Goal: Task Accomplishment & Management: Complete application form

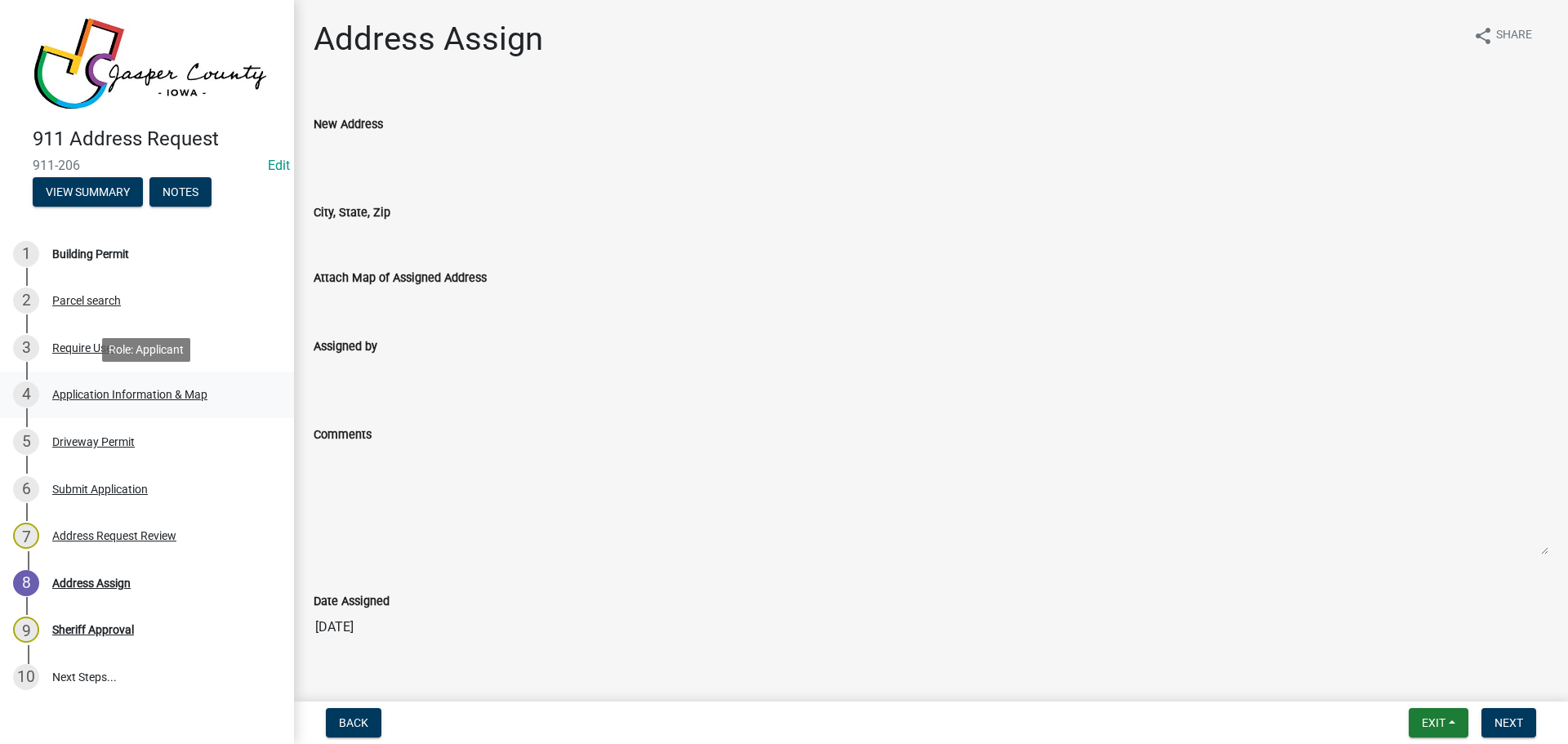
click at [89, 389] on div "Application Information & Map" at bounding box center [130, 394] width 155 height 11
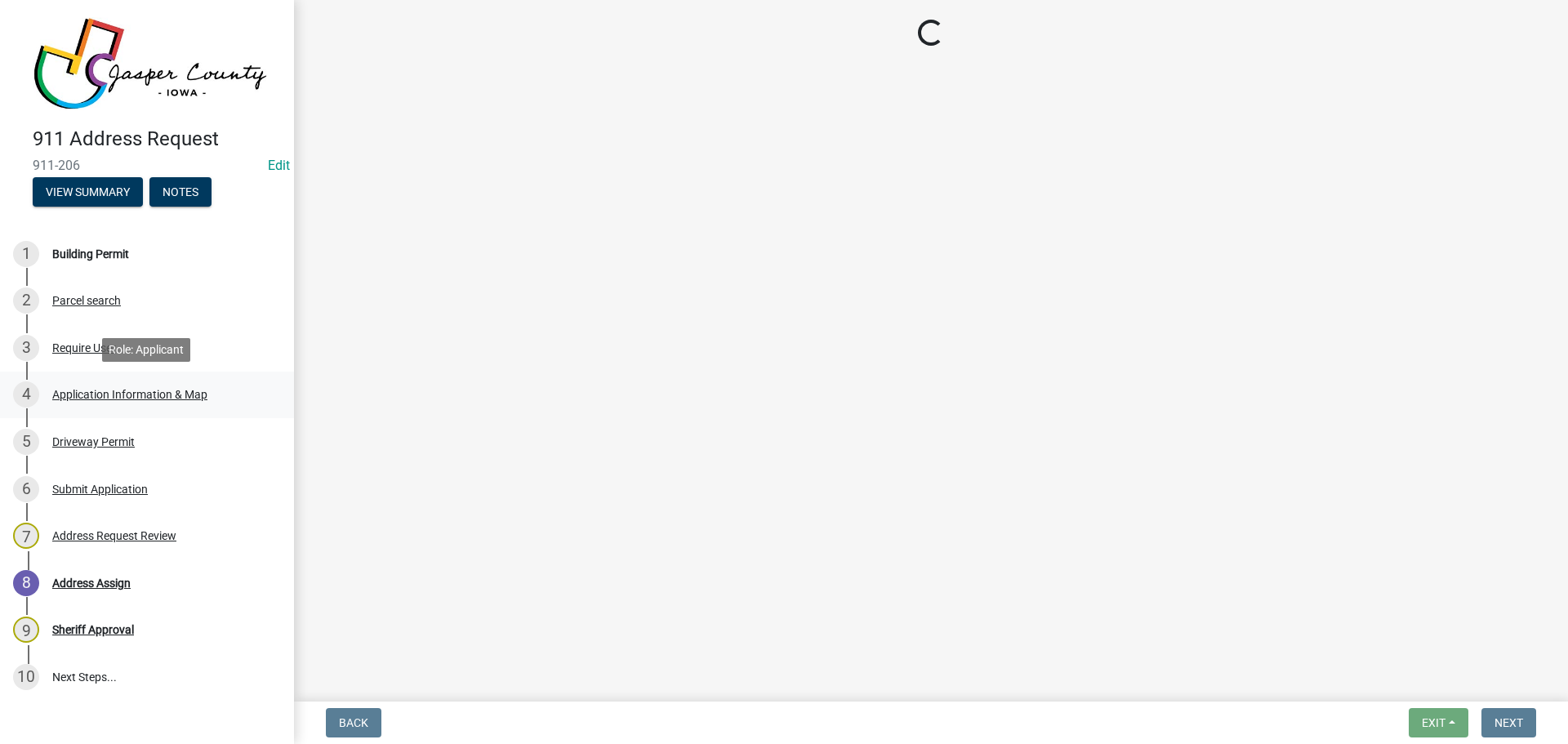
select select "90f2a809-b076-4f46-a099-f5abeade8225"
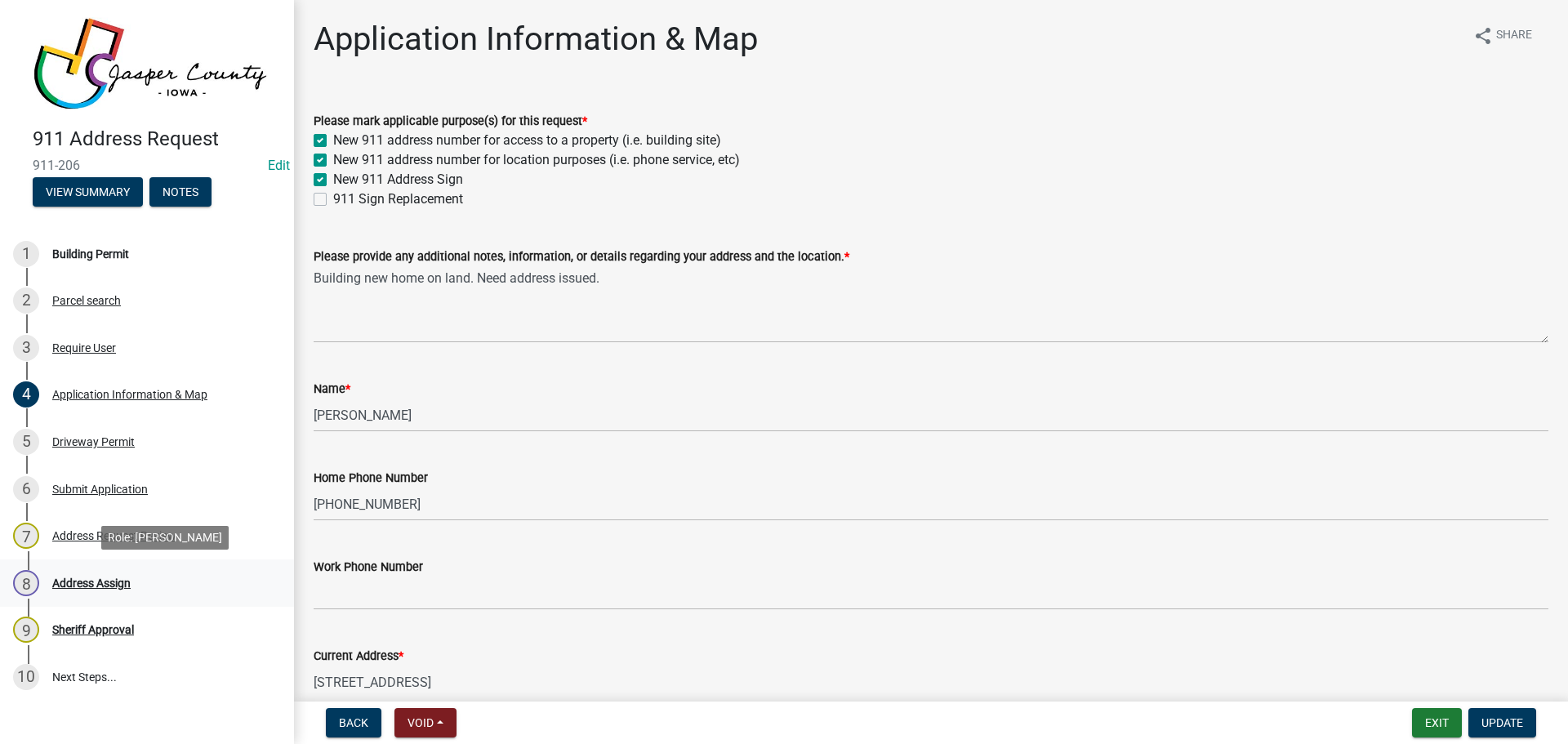
click at [80, 577] on div "Address Assign" at bounding box center [91, 583] width 78 height 11
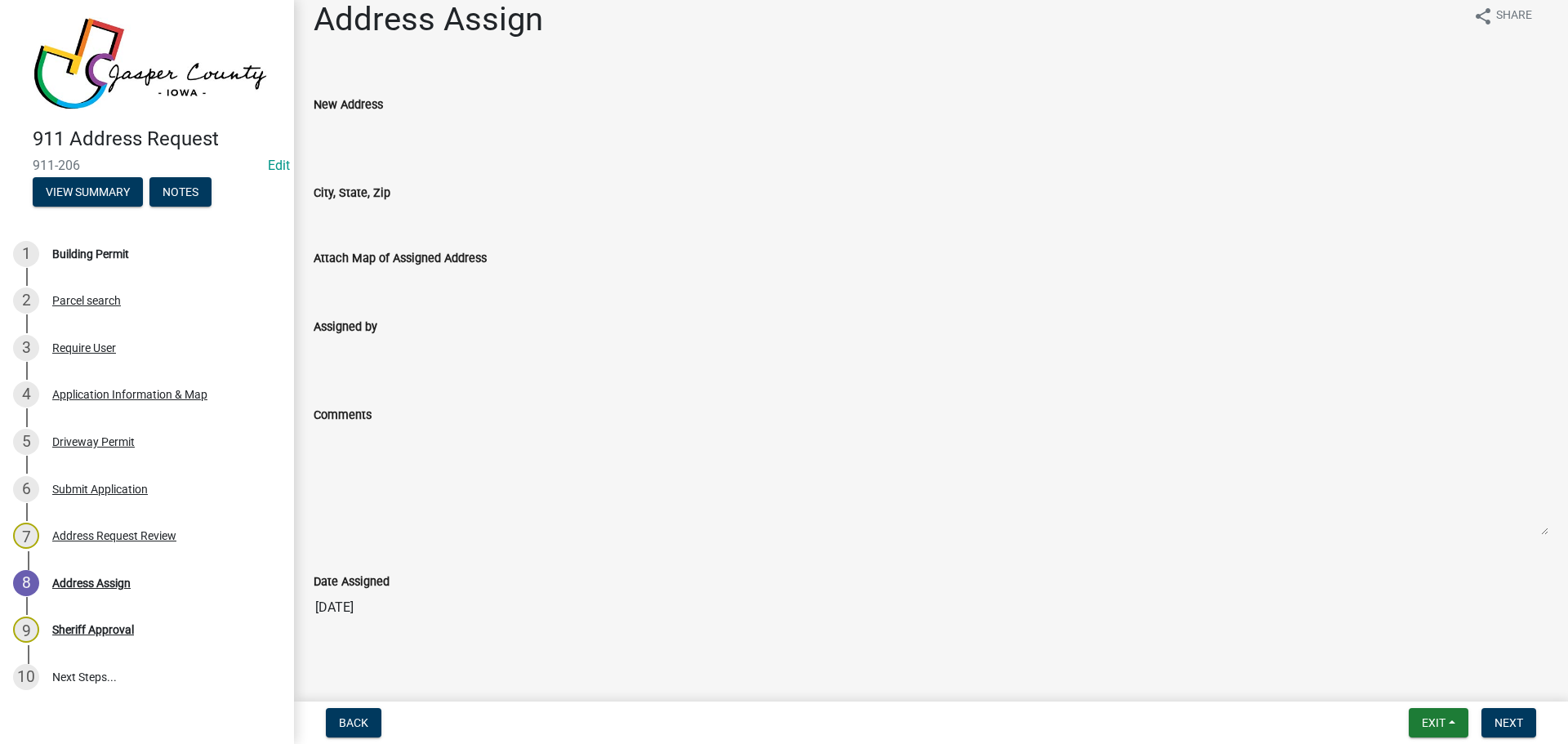
scroll to position [26, 0]
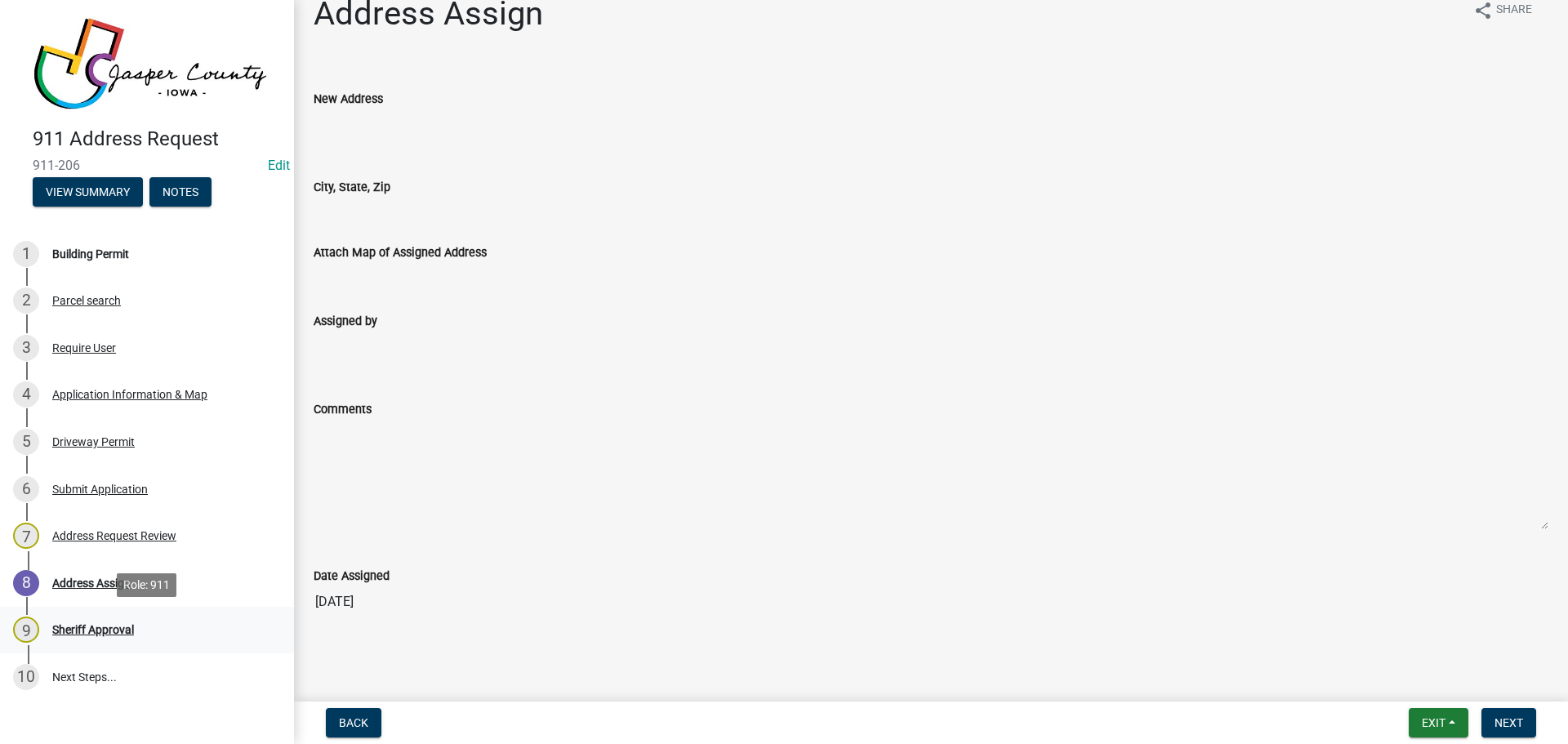
click at [66, 635] on div "Sheriff Approval" at bounding box center [93, 629] width 82 height 11
click at [61, 626] on div "Sheriff Approval" at bounding box center [93, 629] width 82 height 11
click at [100, 586] on div "Address Assign" at bounding box center [91, 583] width 78 height 11
click at [101, 549] on div "7 Address Request Review" at bounding box center [140, 536] width 255 height 26
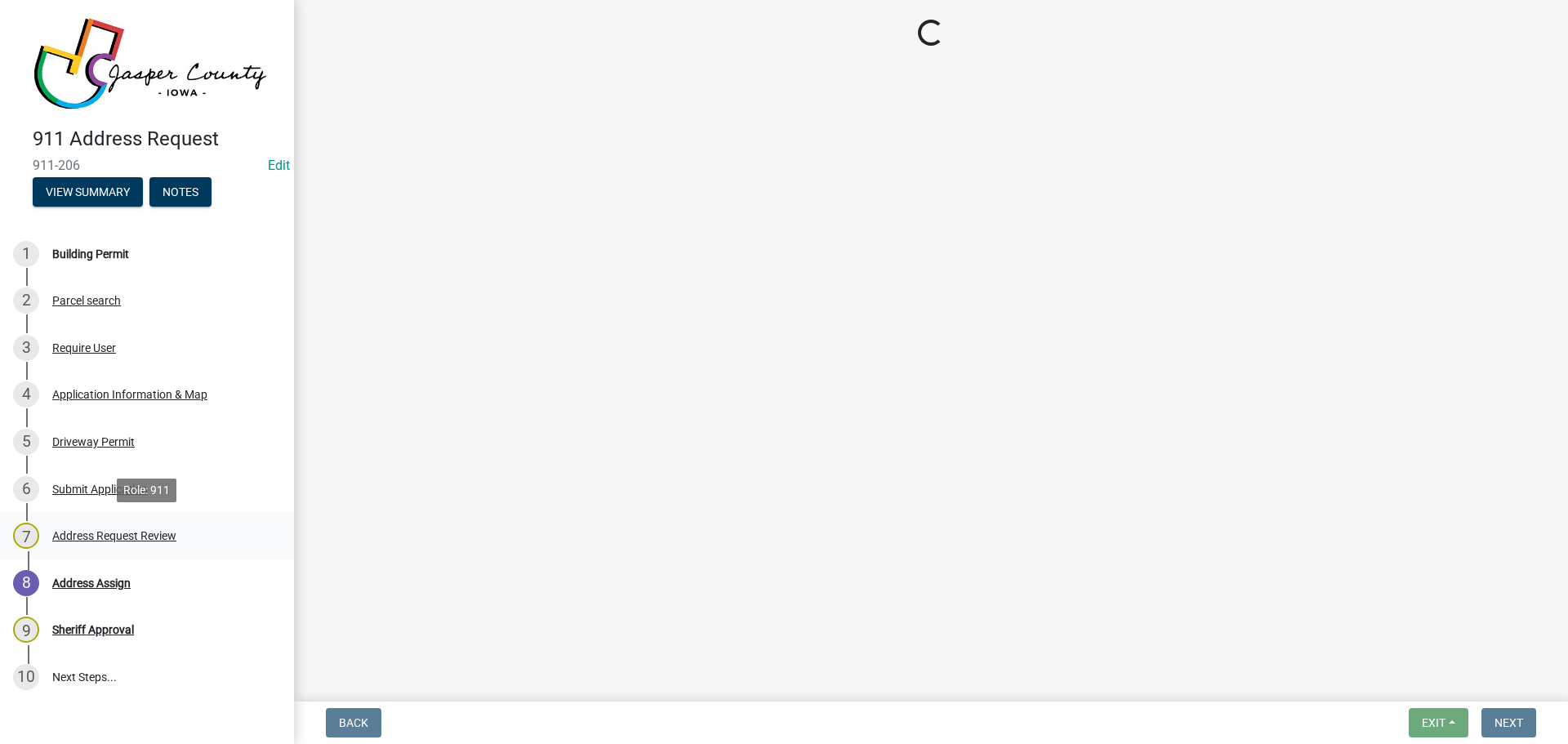
scroll to position [0, 0]
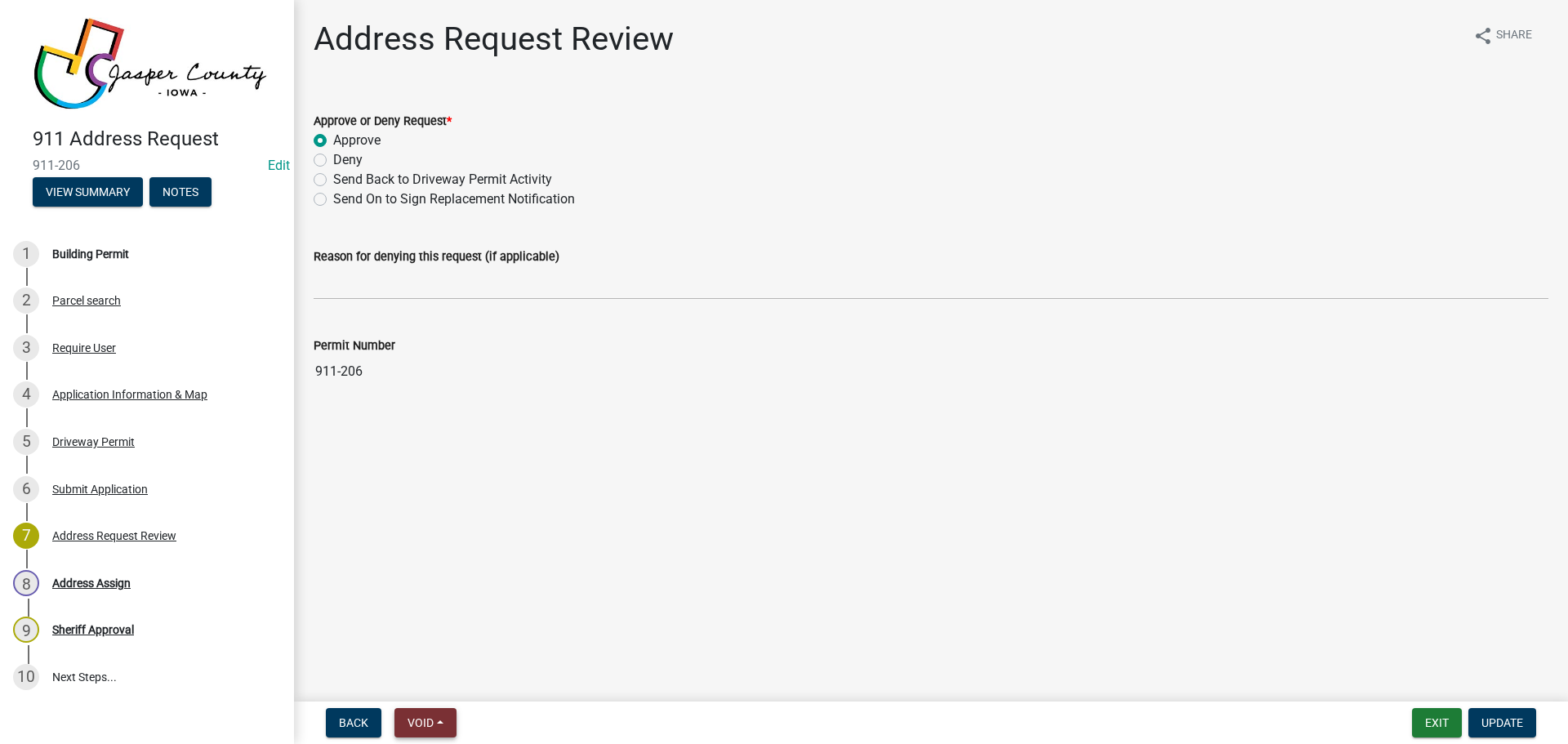
click at [416, 721] on span "Void" at bounding box center [420, 722] width 26 height 13
click at [433, 691] on button "Void" at bounding box center [459, 680] width 130 height 39
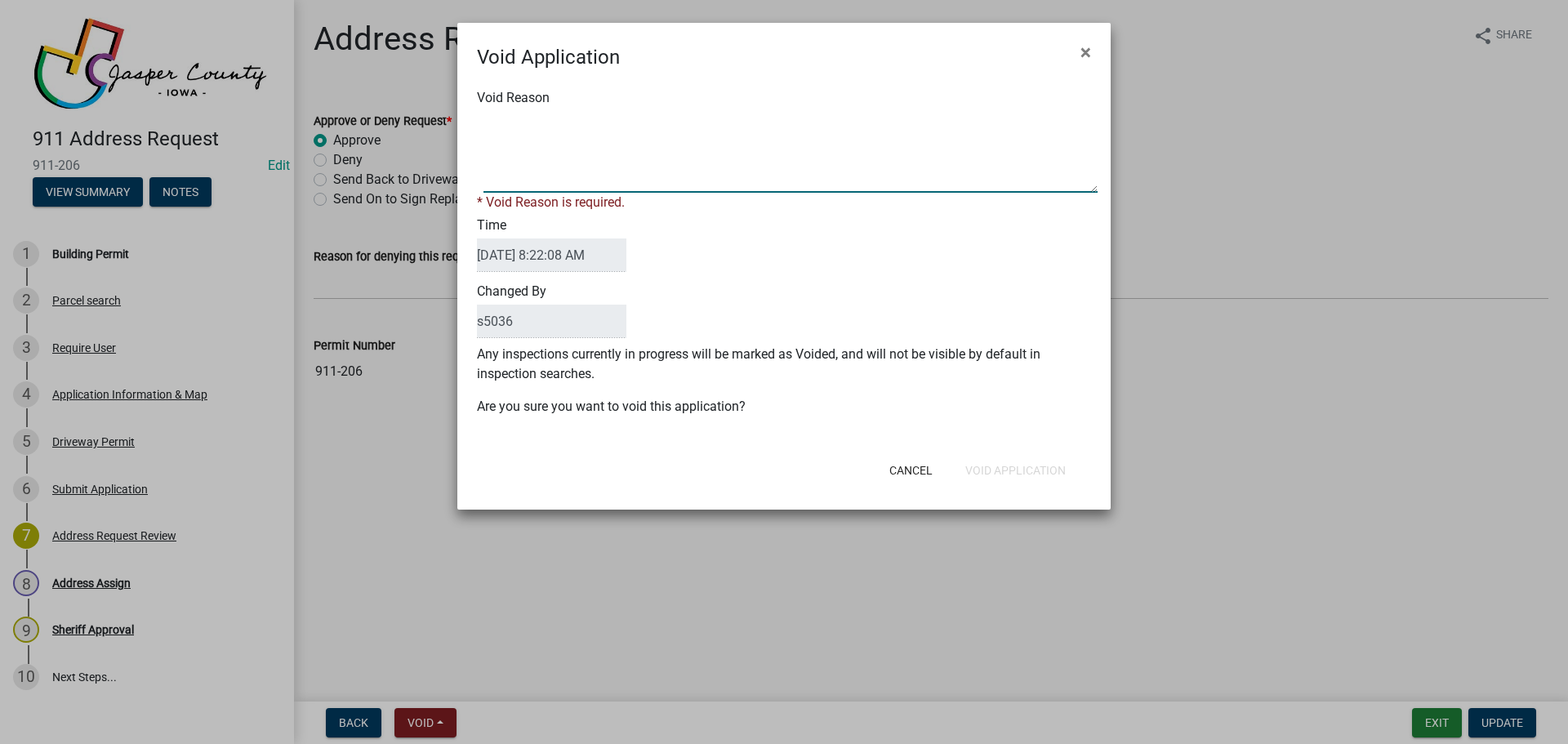
click at [513, 169] on textarea "Void Reason" at bounding box center [790, 152] width 614 height 82
type textarea "Duplicate Request"
click at [1004, 469] on div "Cancel Void Application" at bounding box center [890, 471] width 403 height 42
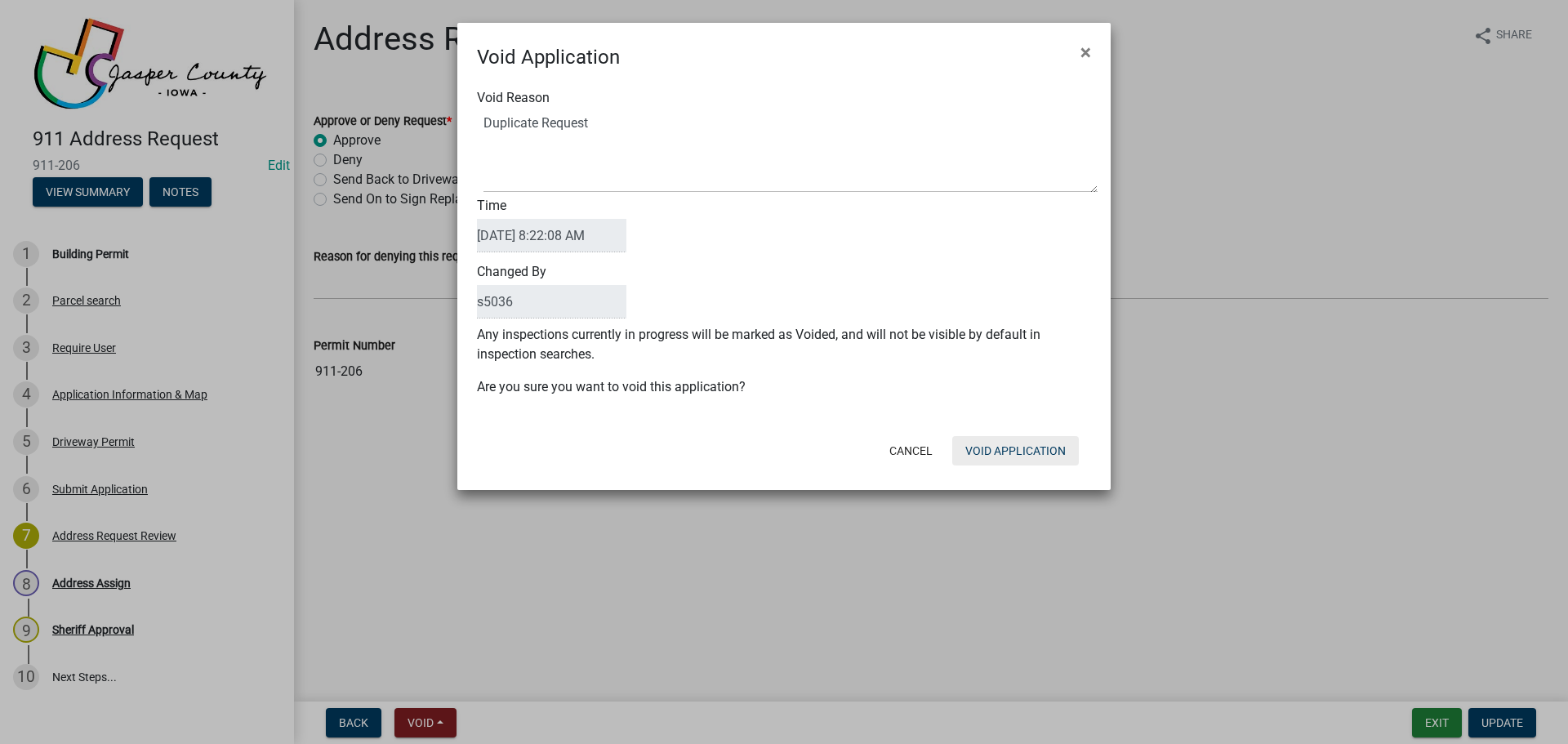
click at [991, 455] on button "Void Application" at bounding box center [1015, 450] width 127 height 29
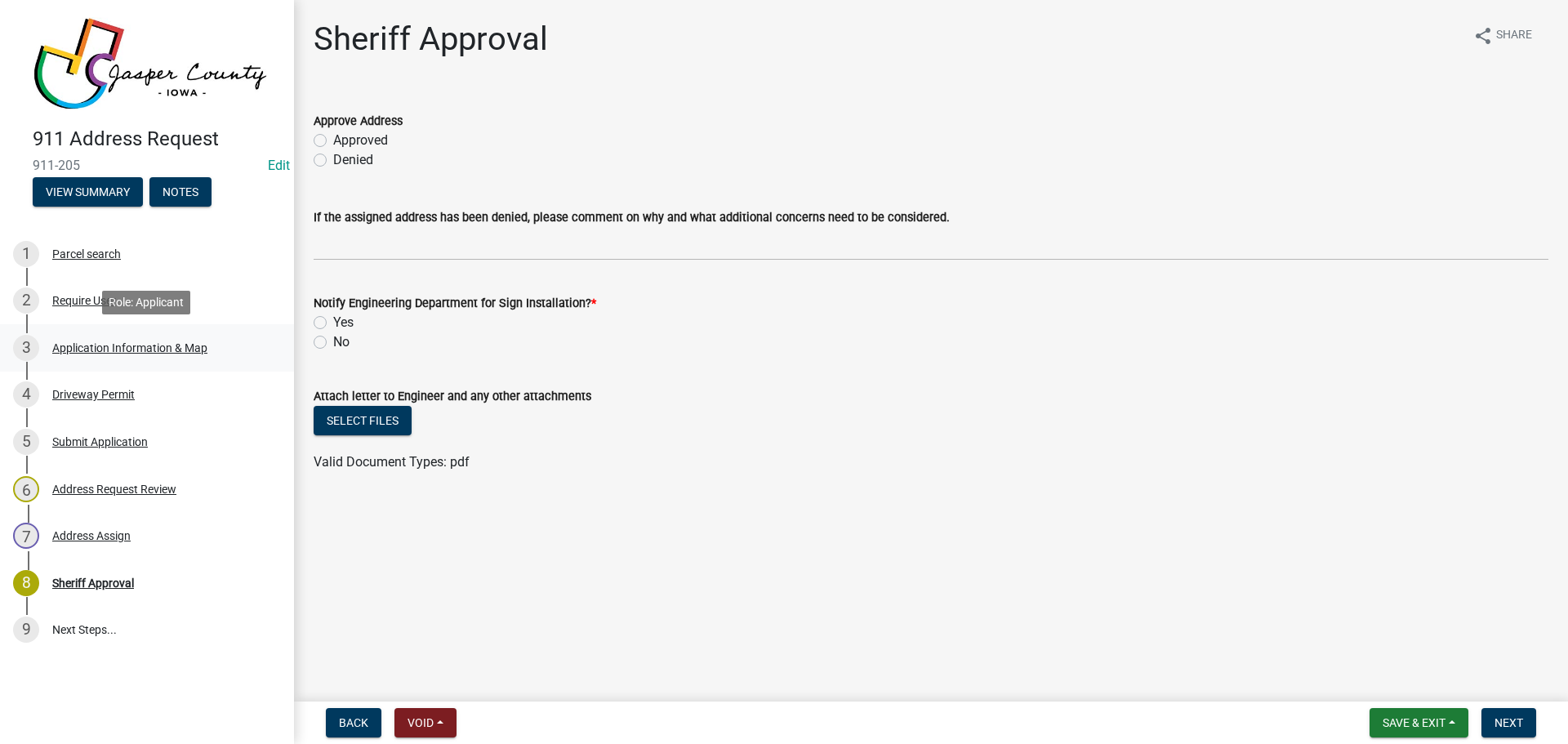
click at [131, 348] on div "Application Information & Map" at bounding box center [130, 347] width 155 height 11
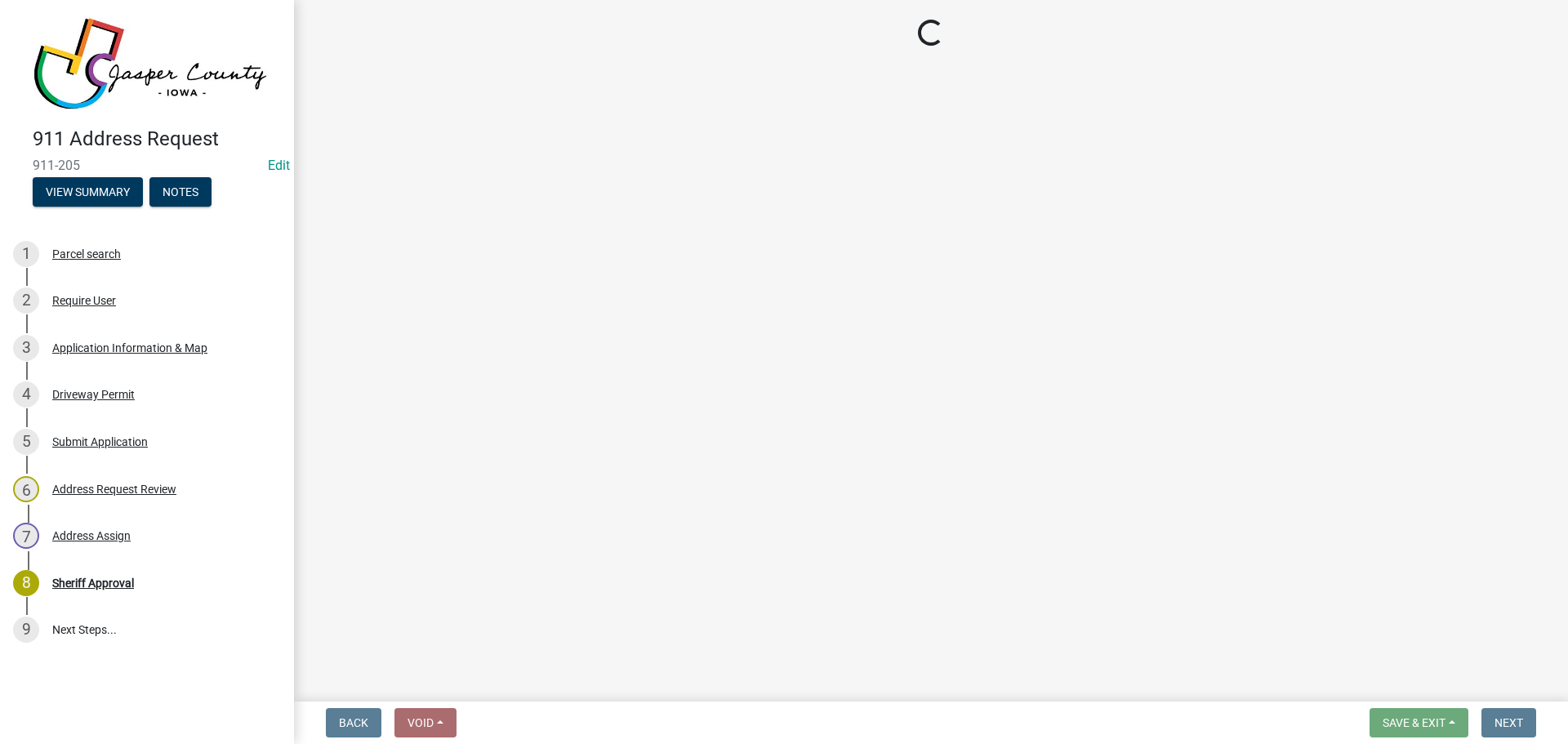
select select "90f2a809-b076-4f46-a099-f5abeade8225"
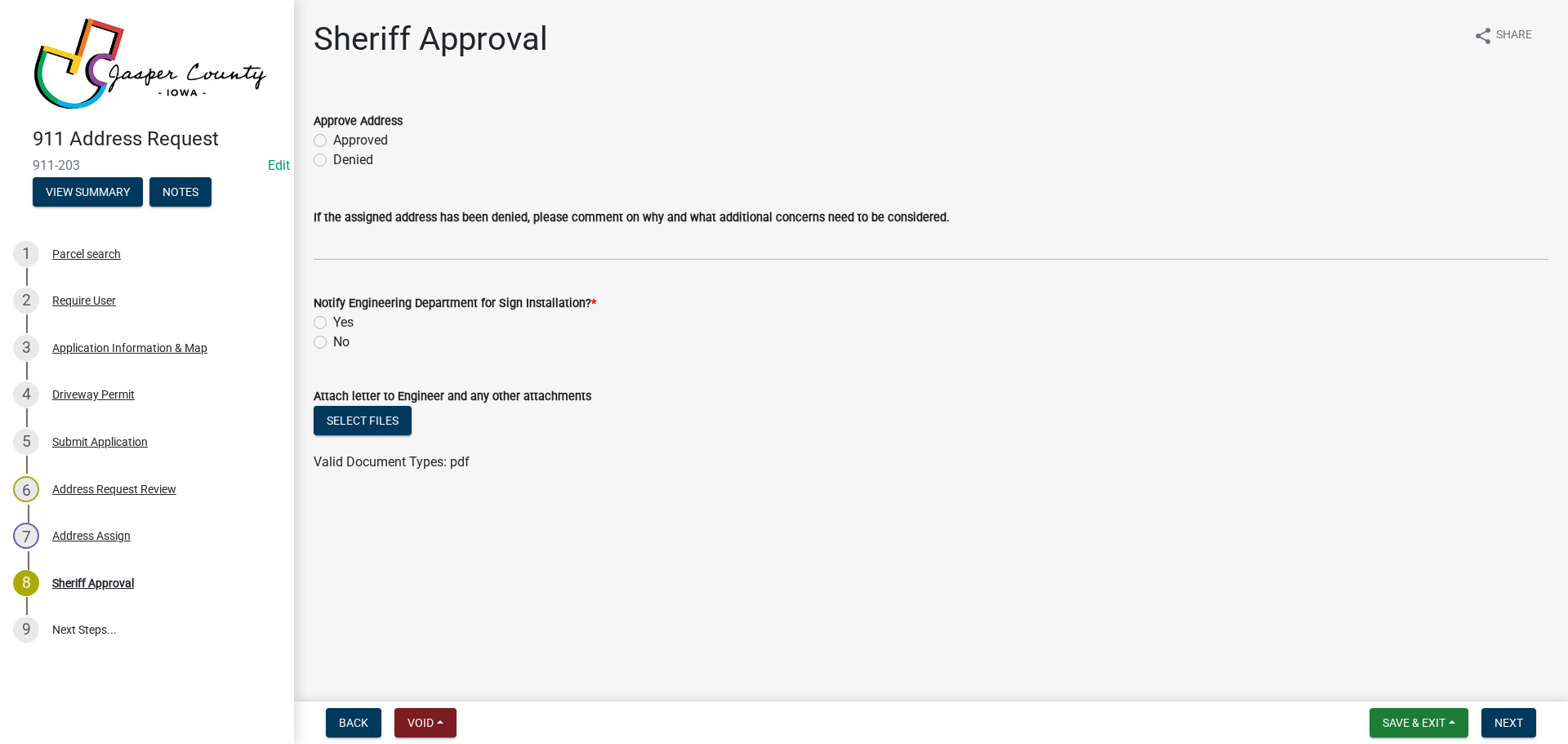
click at [333, 141] on label "Approved" at bounding box center [360, 140] width 55 height 19
click at [333, 141] on input "Approved" at bounding box center [338, 136] width 11 height 11
radio input "true"
click at [333, 324] on label "Yes" at bounding box center [343, 323] width 20 height 19
click at [333, 324] on input "Yes" at bounding box center [338, 318] width 11 height 11
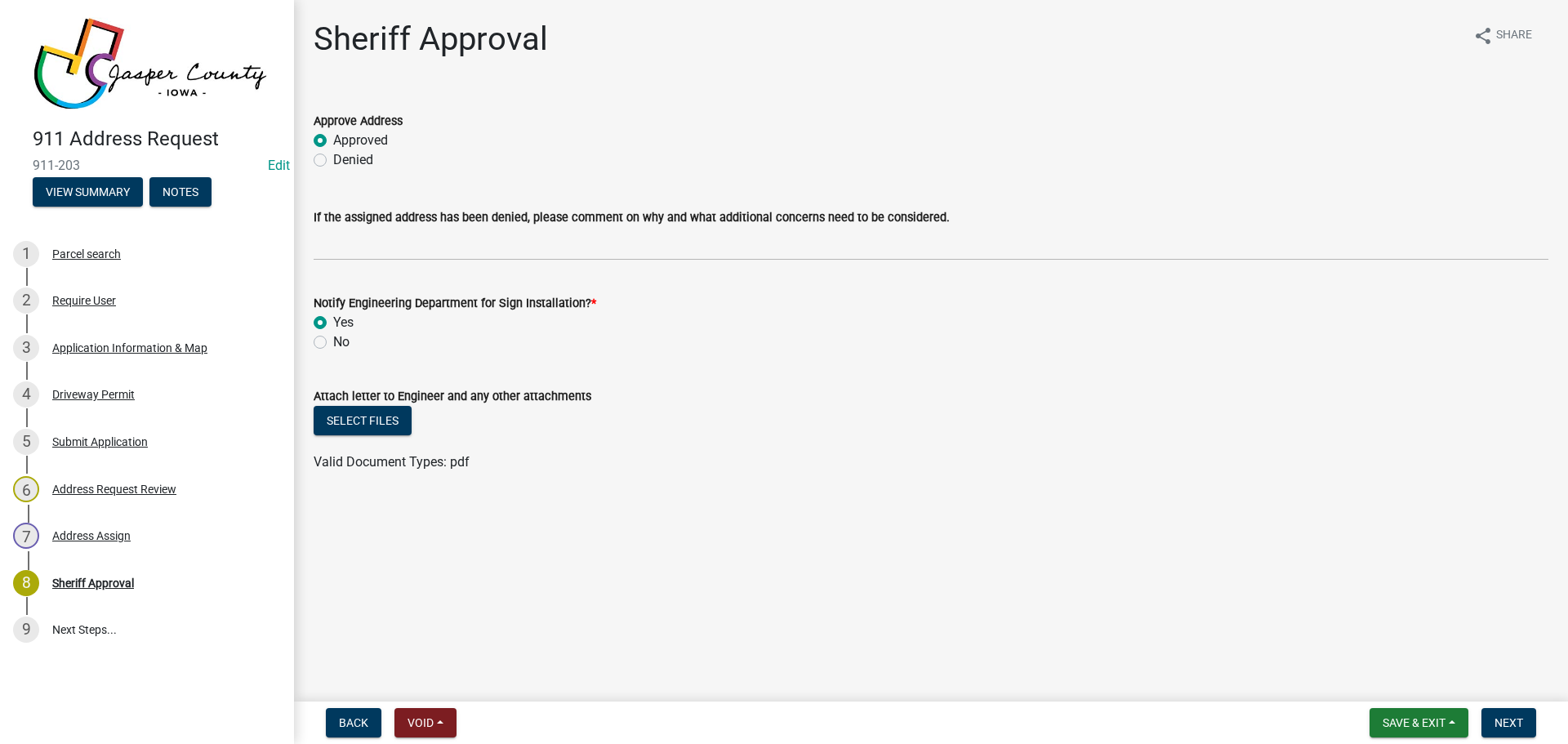
radio input "true"
click at [116, 397] on div "Driveway Permit" at bounding box center [93, 394] width 83 height 11
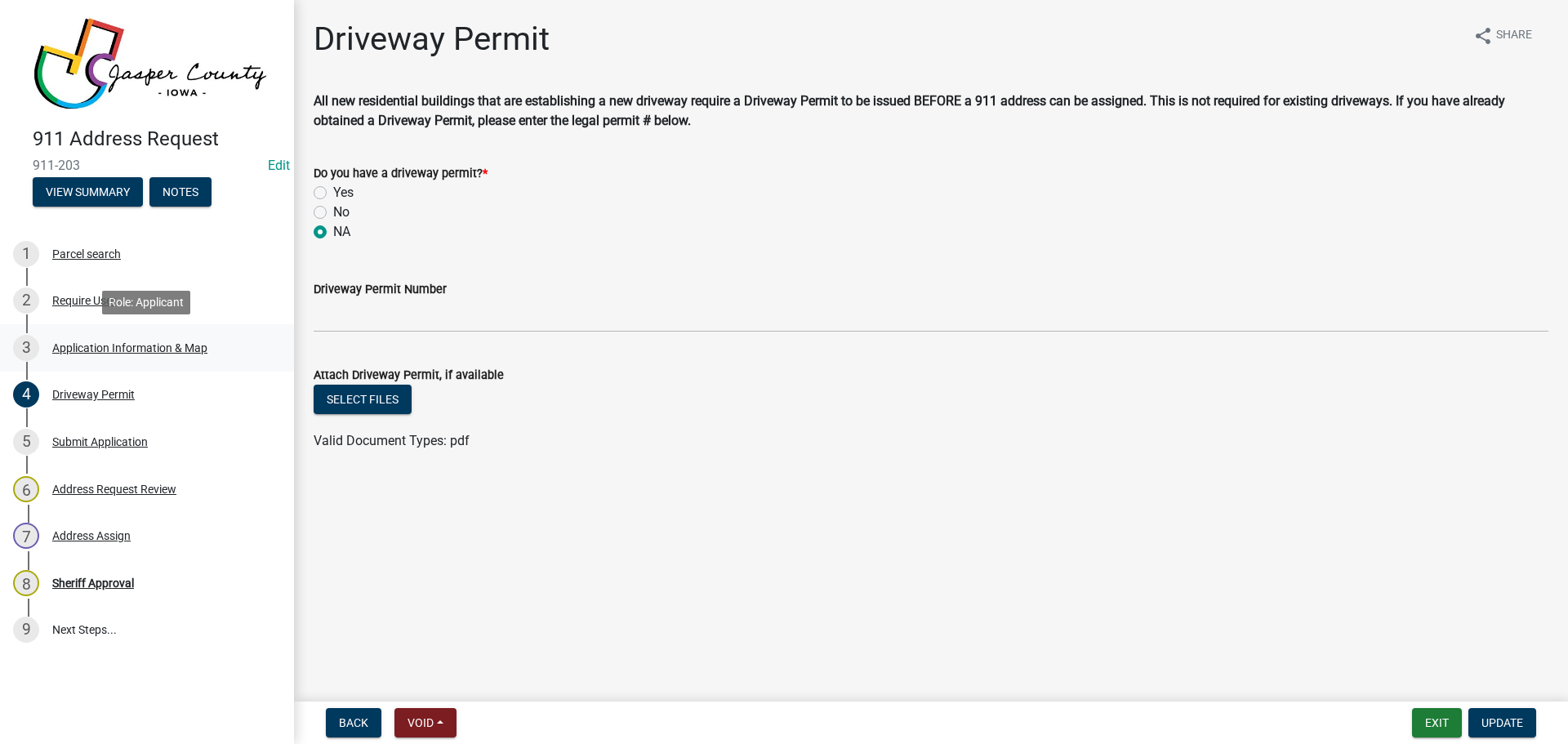
click at [88, 352] on div "Application Information & Map" at bounding box center [130, 347] width 155 height 11
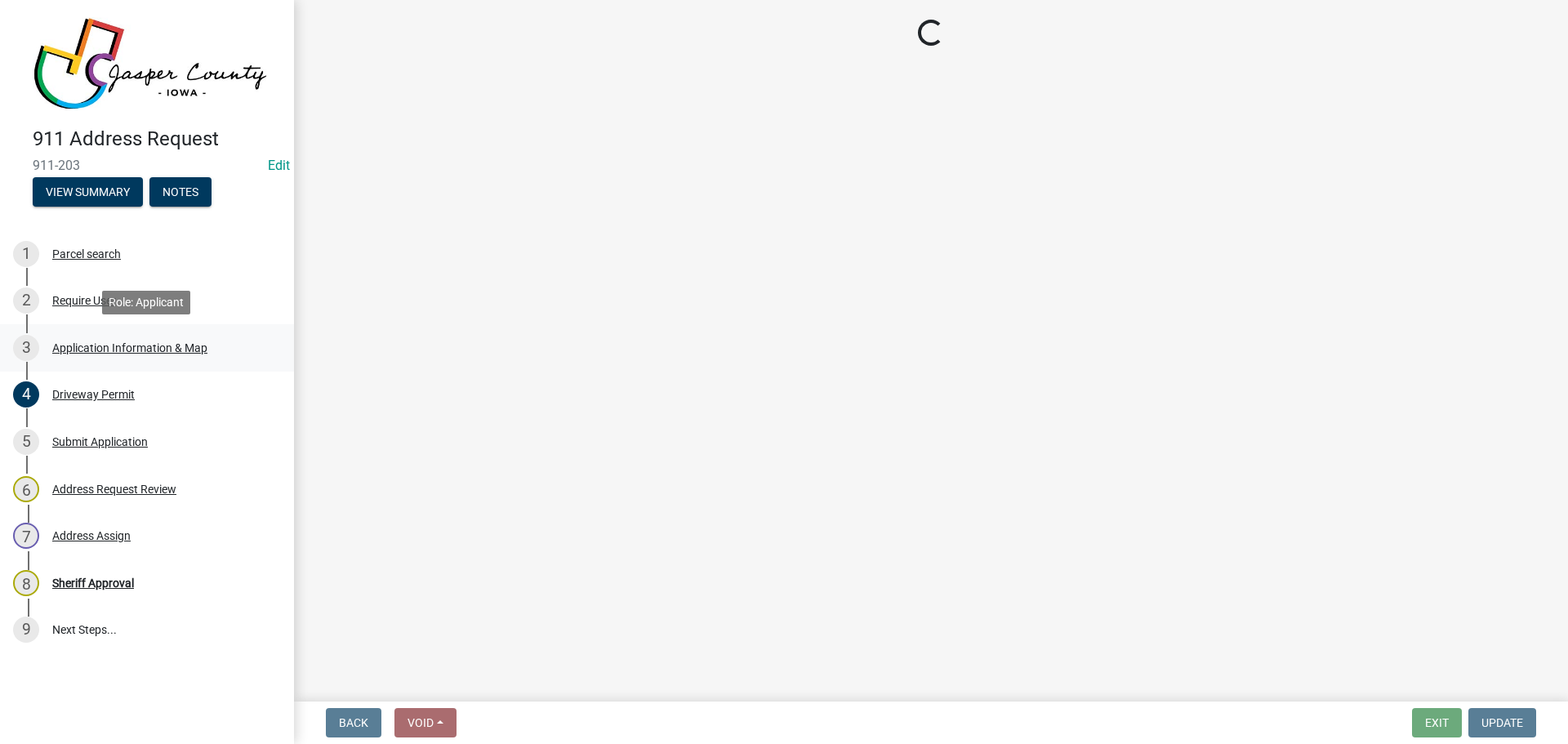
select select "8c9f72c0-74df-4c4d-8cba-3f33558a5314"
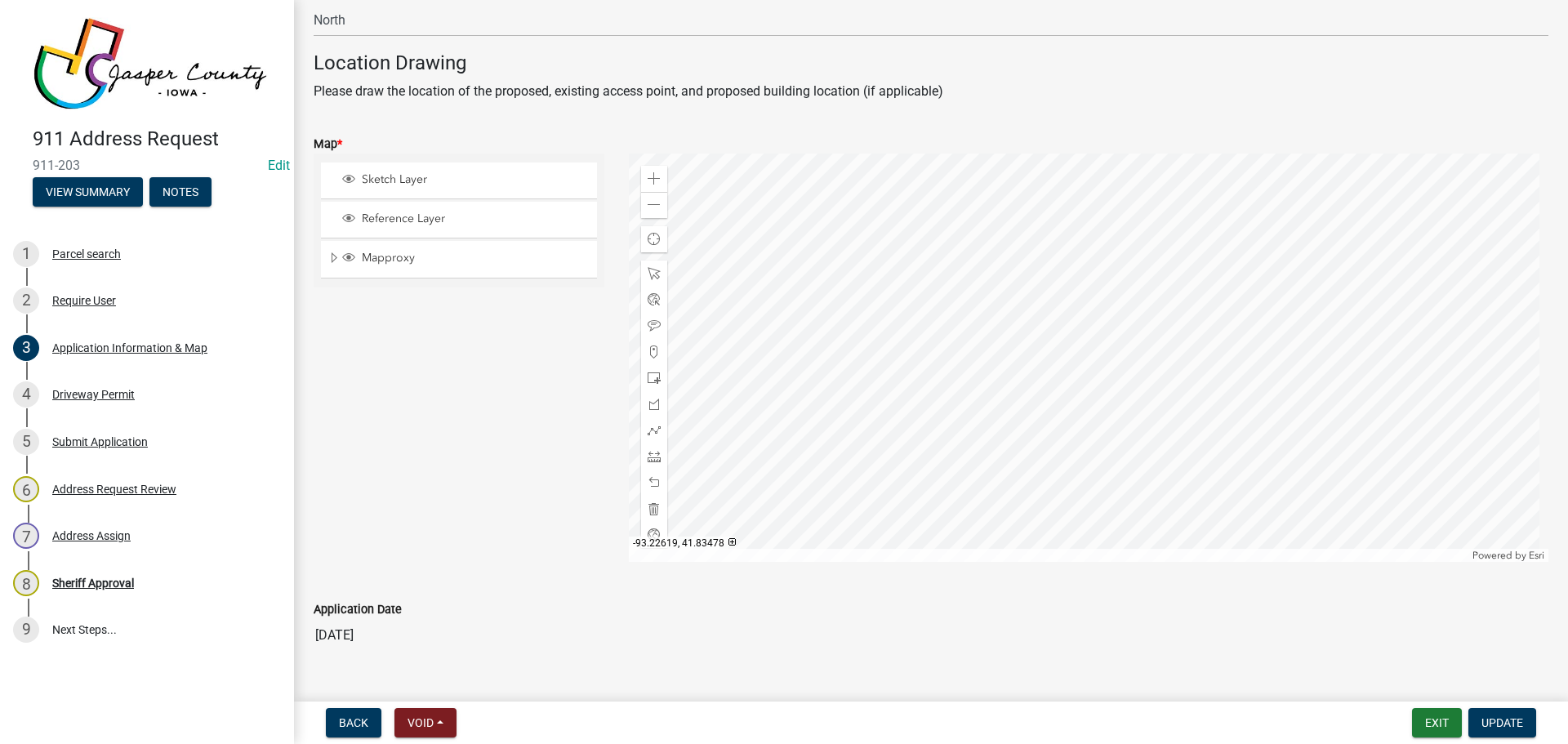
scroll to position [1061, 0]
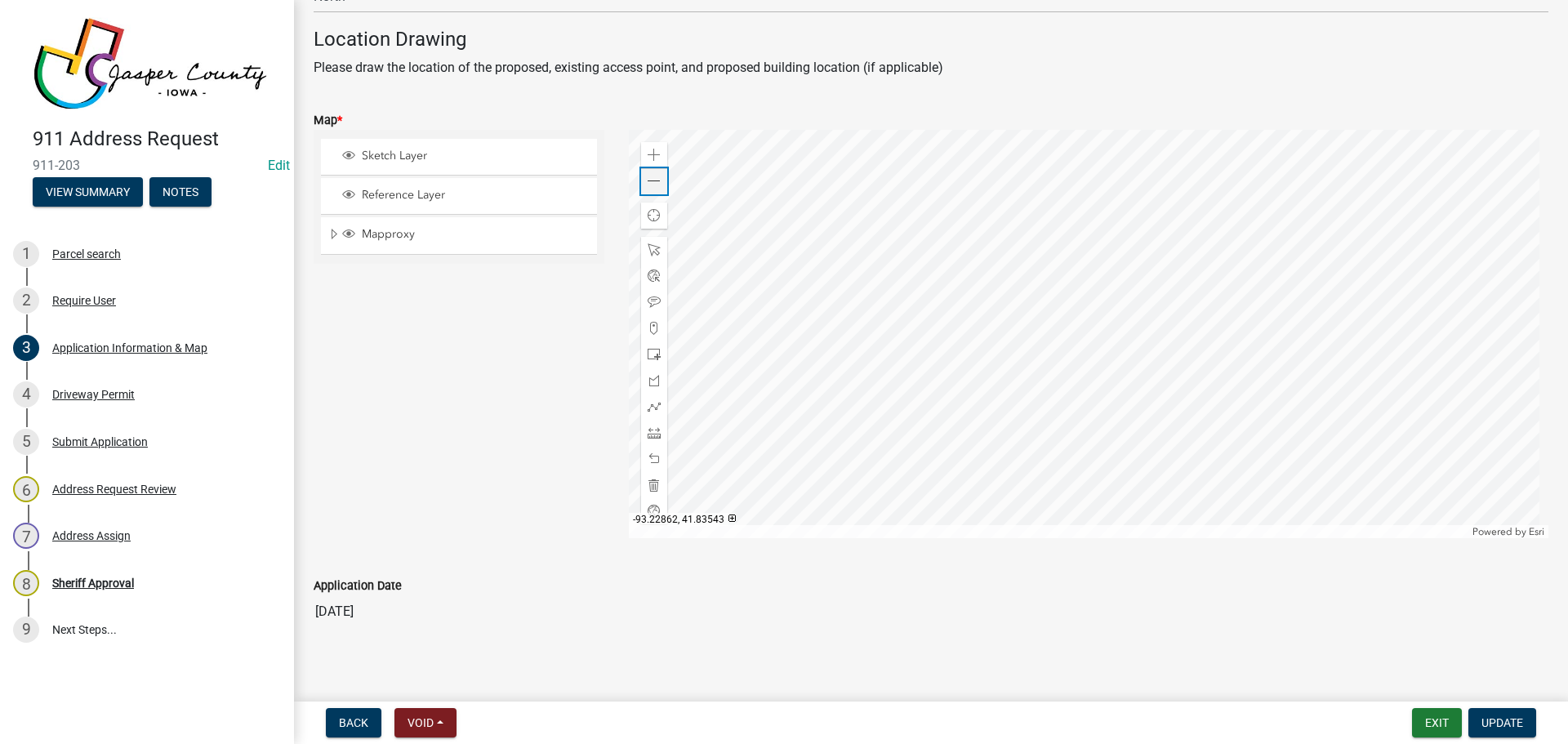
click at [650, 183] on span at bounding box center [654, 181] width 13 height 13
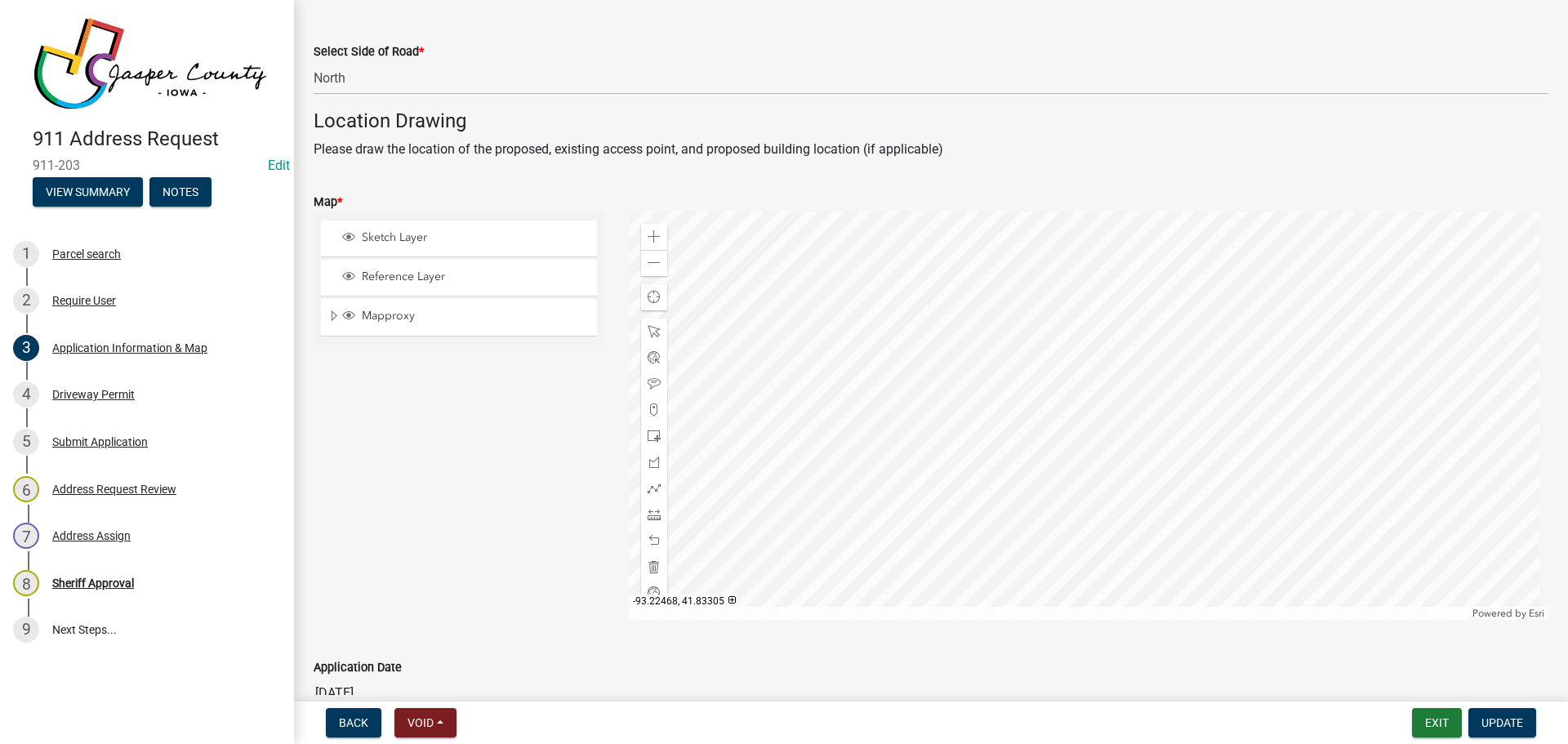
click at [863, 417] on div at bounding box center [1089, 415] width 920 height 408
click at [846, 436] on div at bounding box center [1089, 415] width 920 height 408
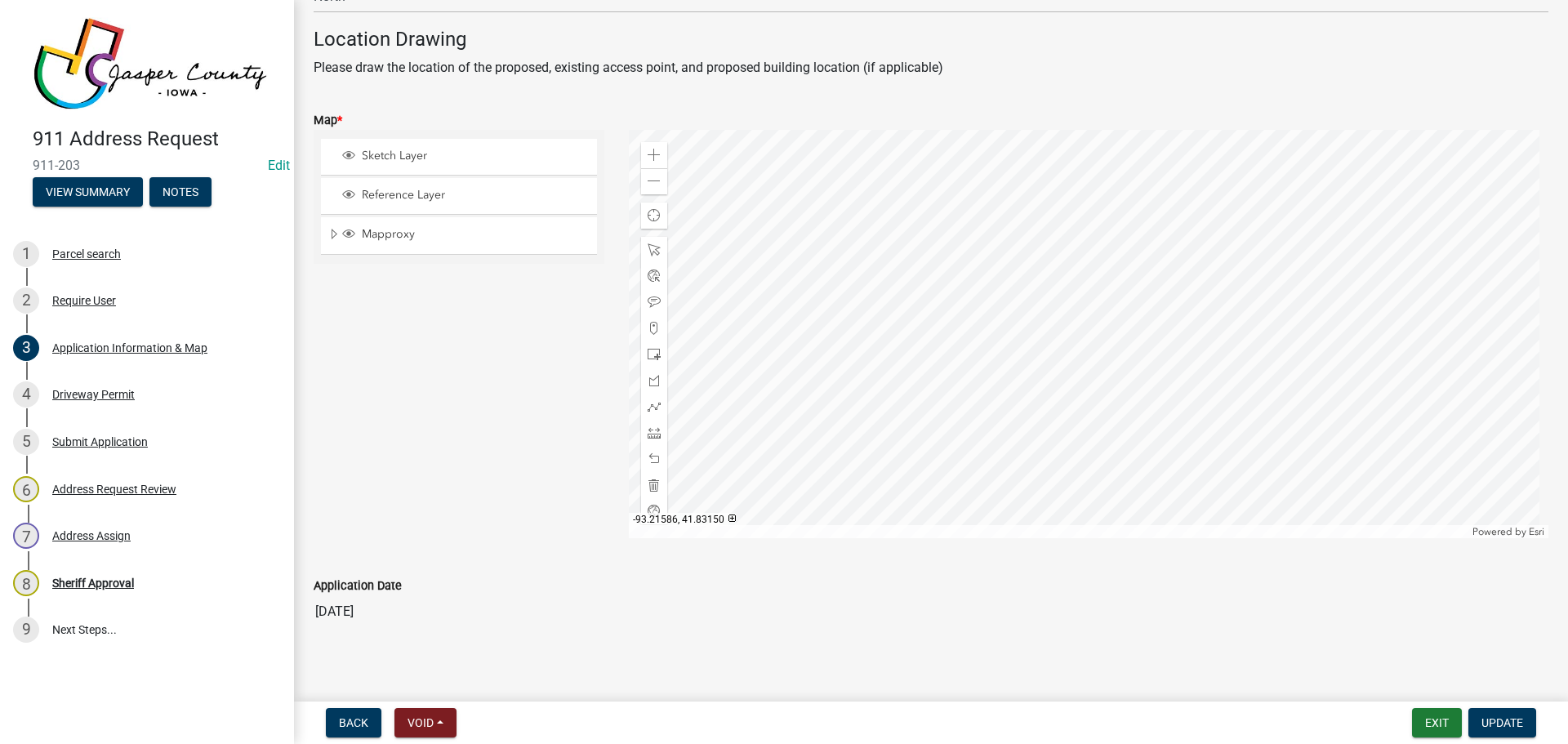
click at [1033, 355] on div at bounding box center [1089, 333] width 920 height 408
click at [945, 394] on div at bounding box center [1089, 333] width 920 height 408
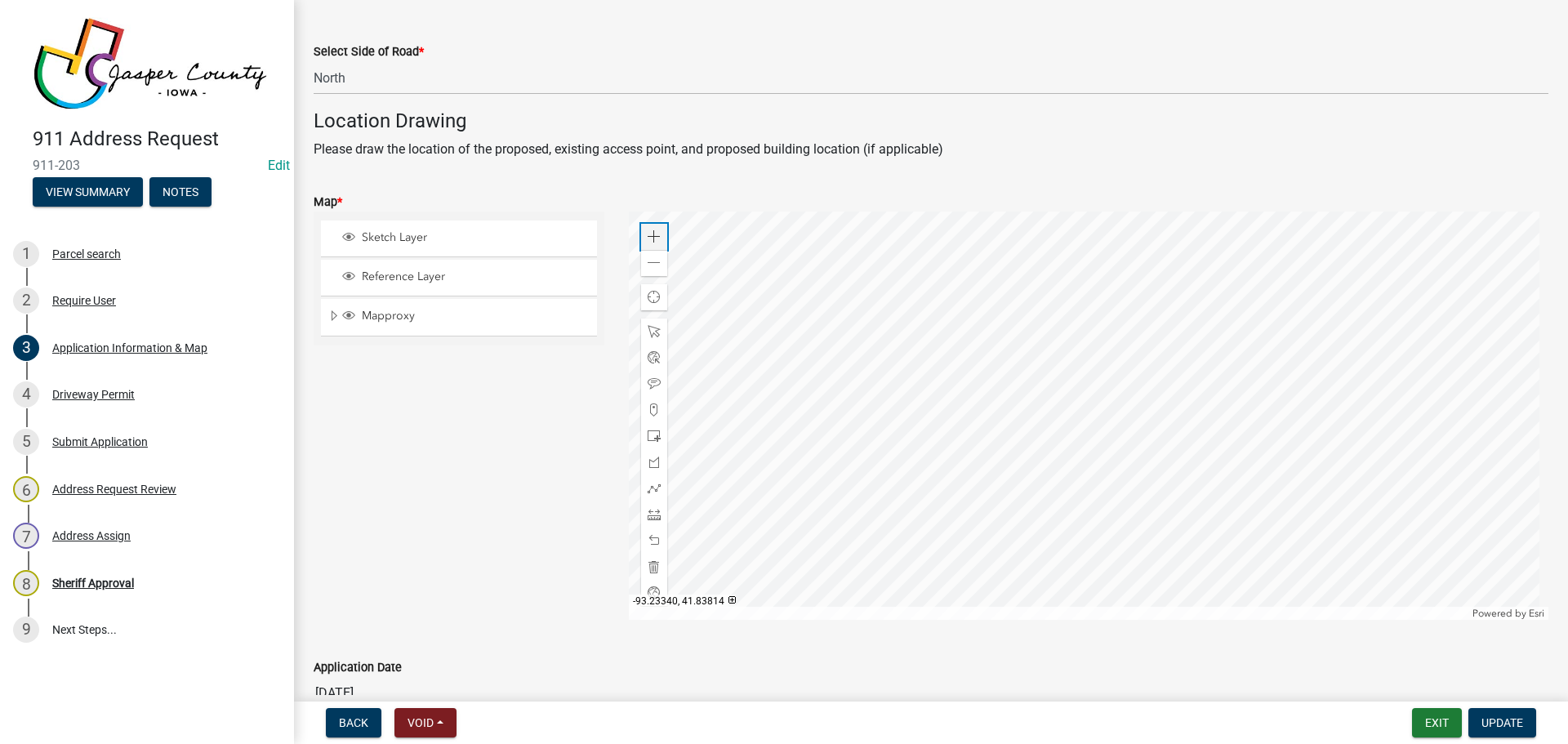
click at [648, 235] on span at bounding box center [654, 236] width 13 height 13
click at [1149, 440] on div at bounding box center [1089, 415] width 920 height 408
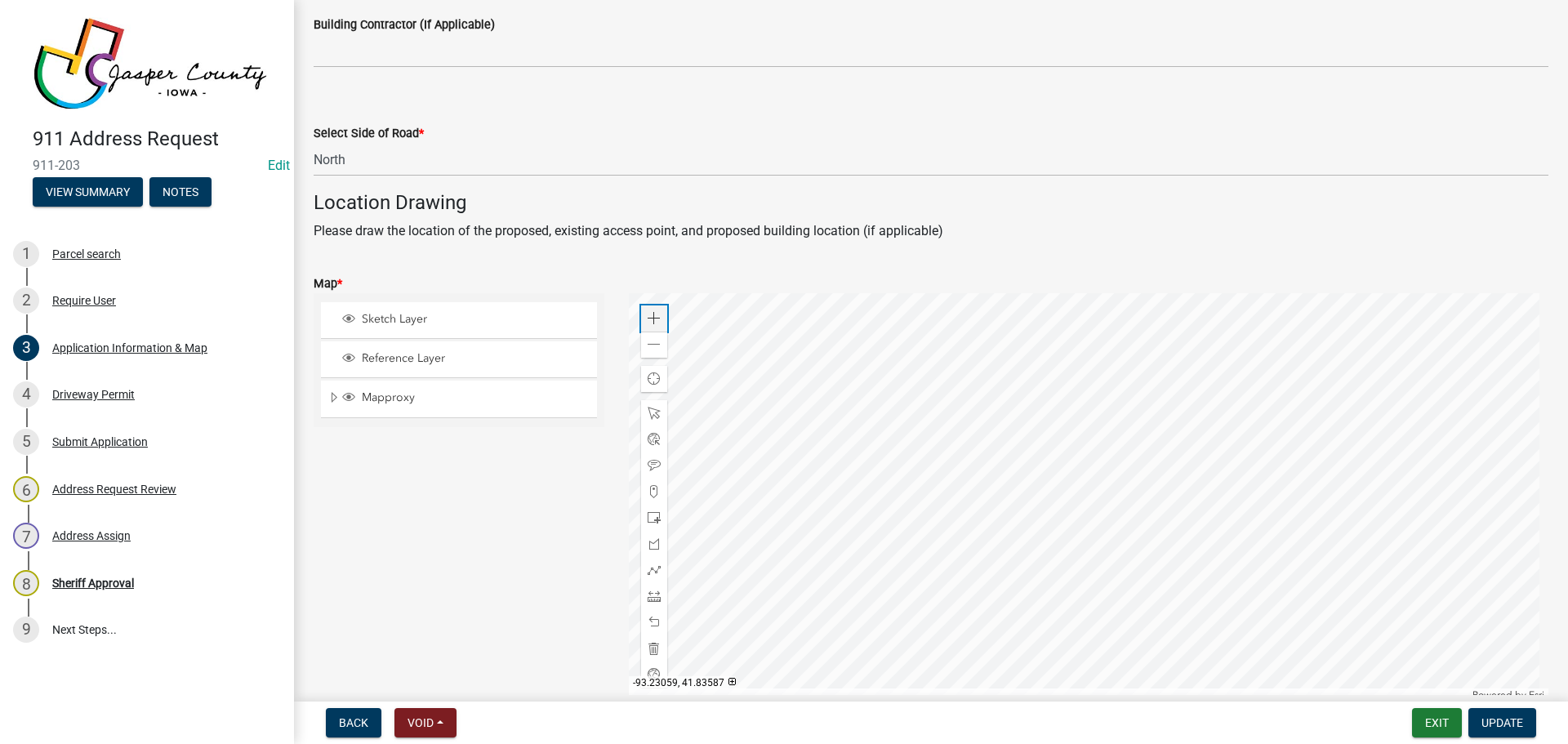
click at [654, 320] on span at bounding box center [654, 318] width 13 height 13
click at [1024, 413] on div at bounding box center [1089, 497] width 920 height 408
click at [1012, 348] on div at bounding box center [1089, 497] width 920 height 408
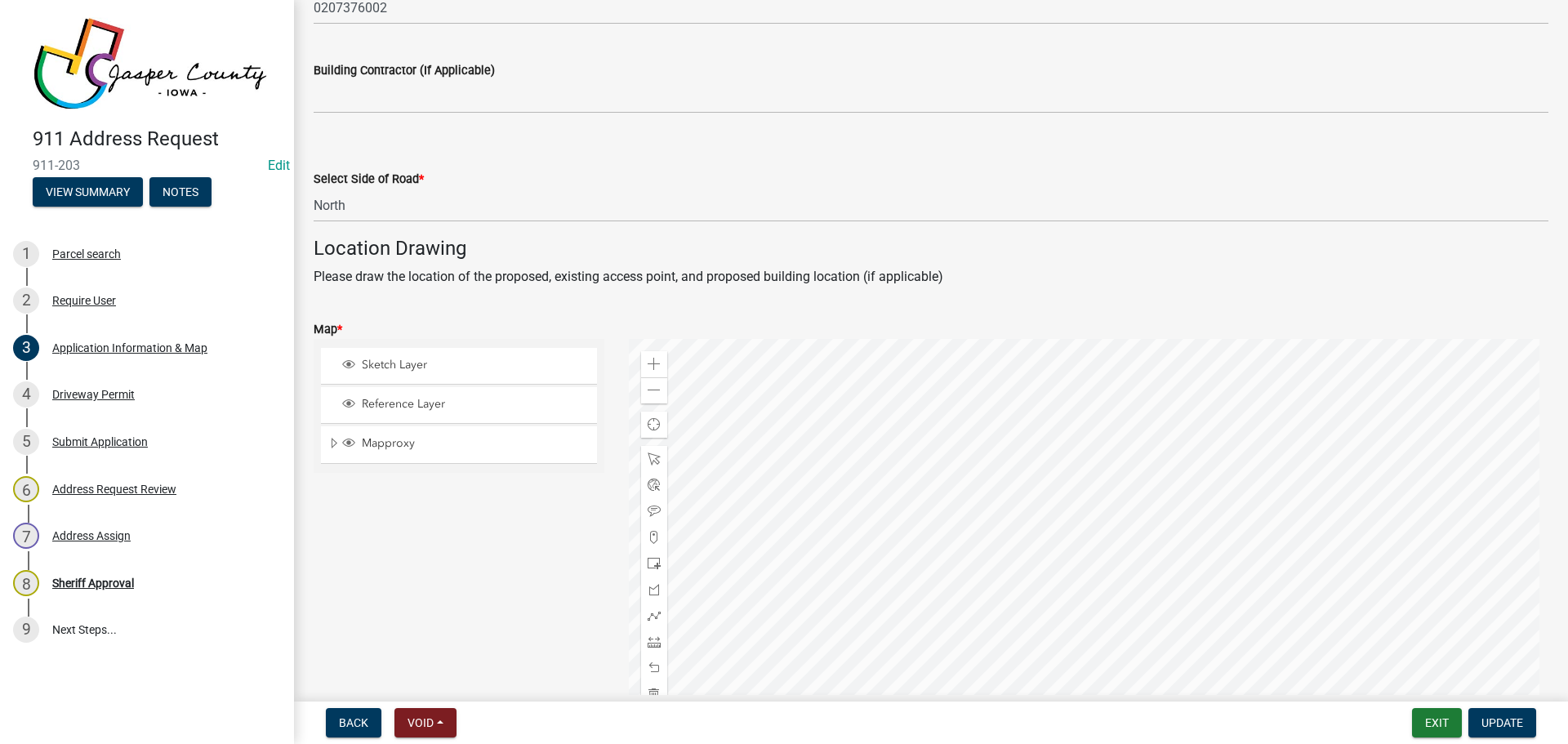
scroll to position [816, 0]
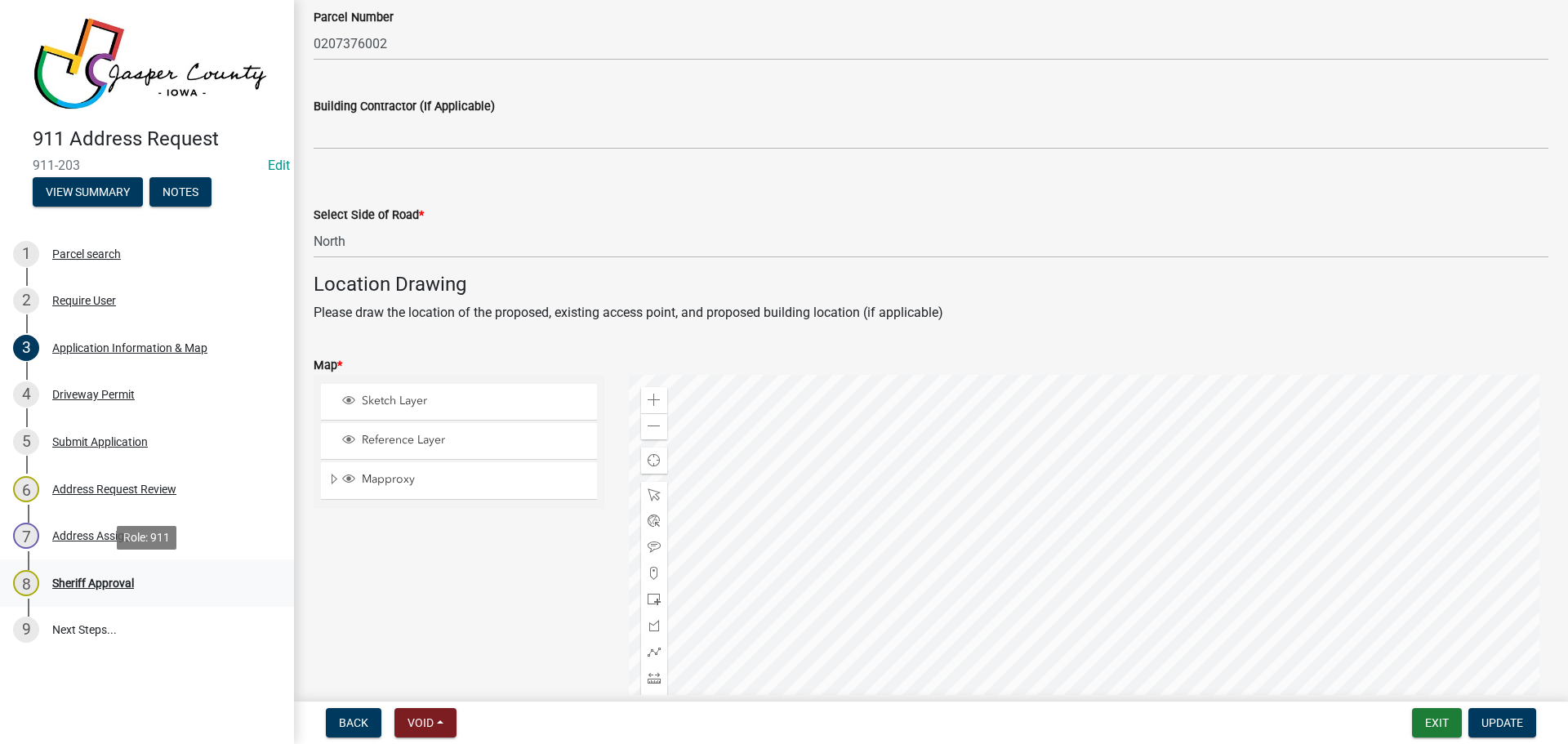
click at [105, 584] on div "Sheriff Approval" at bounding box center [93, 583] width 82 height 11
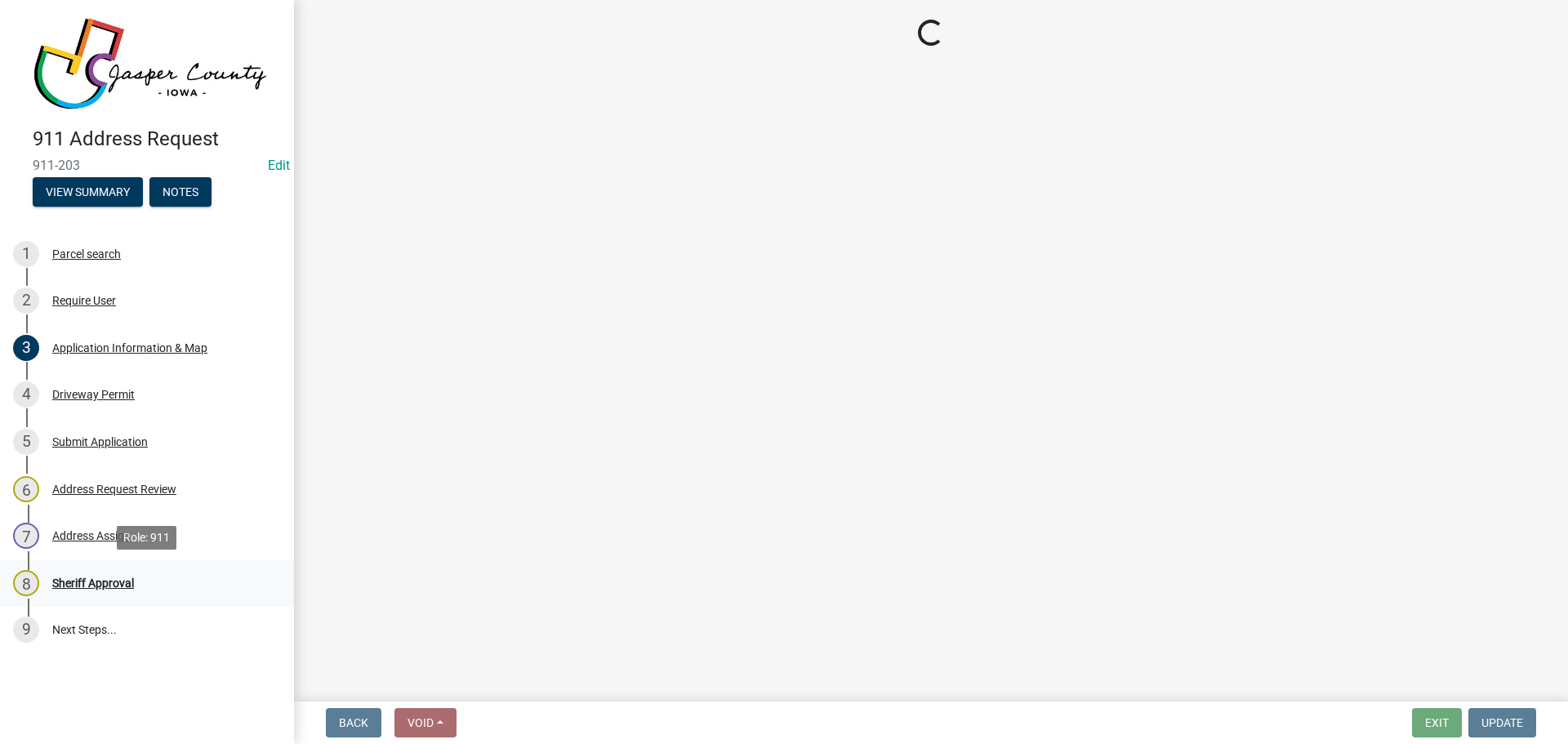
scroll to position [0, 0]
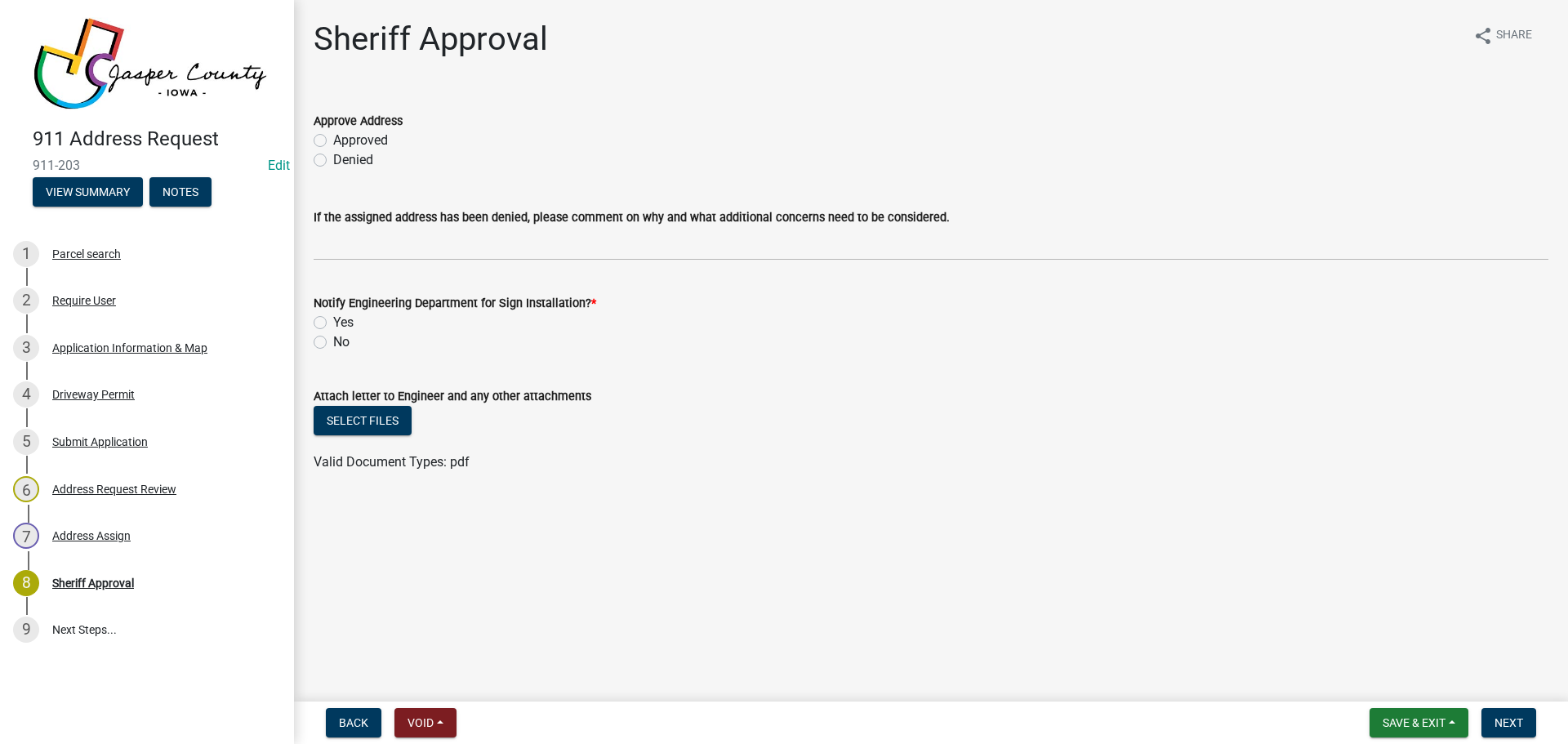
click at [382, 145] on label "Approved" at bounding box center [360, 140] width 55 height 19
click at [344, 141] on input "Approved" at bounding box center [338, 136] width 11 height 11
radio input "true"
click at [333, 323] on label "Yes" at bounding box center [343, 323] width 20 height 19
click at [333, 323] on input "Yes" at bounding box center [338, 318] width 11 height 11
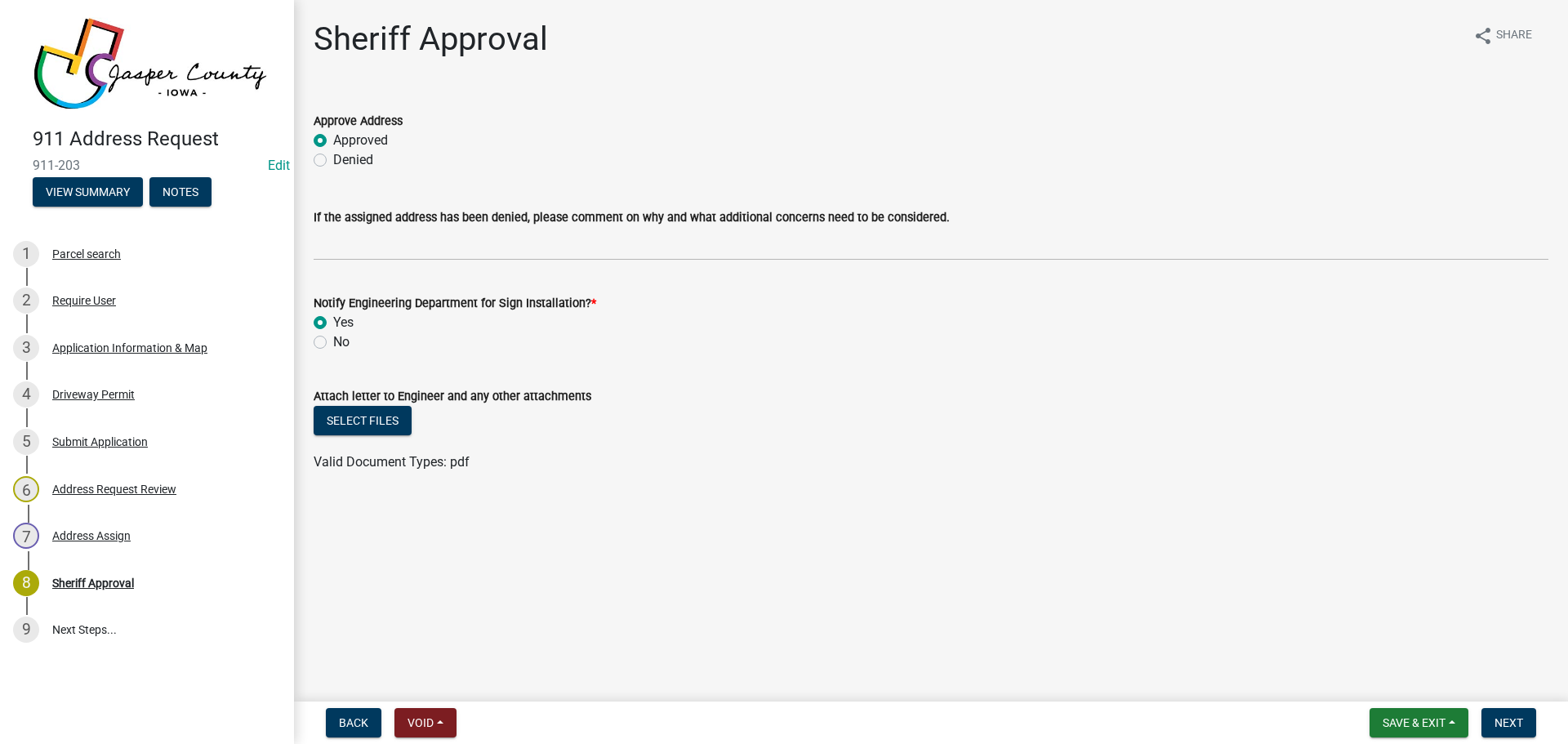
radio input "true"
click at [338, 413] on button "Select files" at bounding box center [362, 420] width 98 height 29
click at [1502, 725] on span "Next" at bounding box center [1508, 722] width 28 height 13
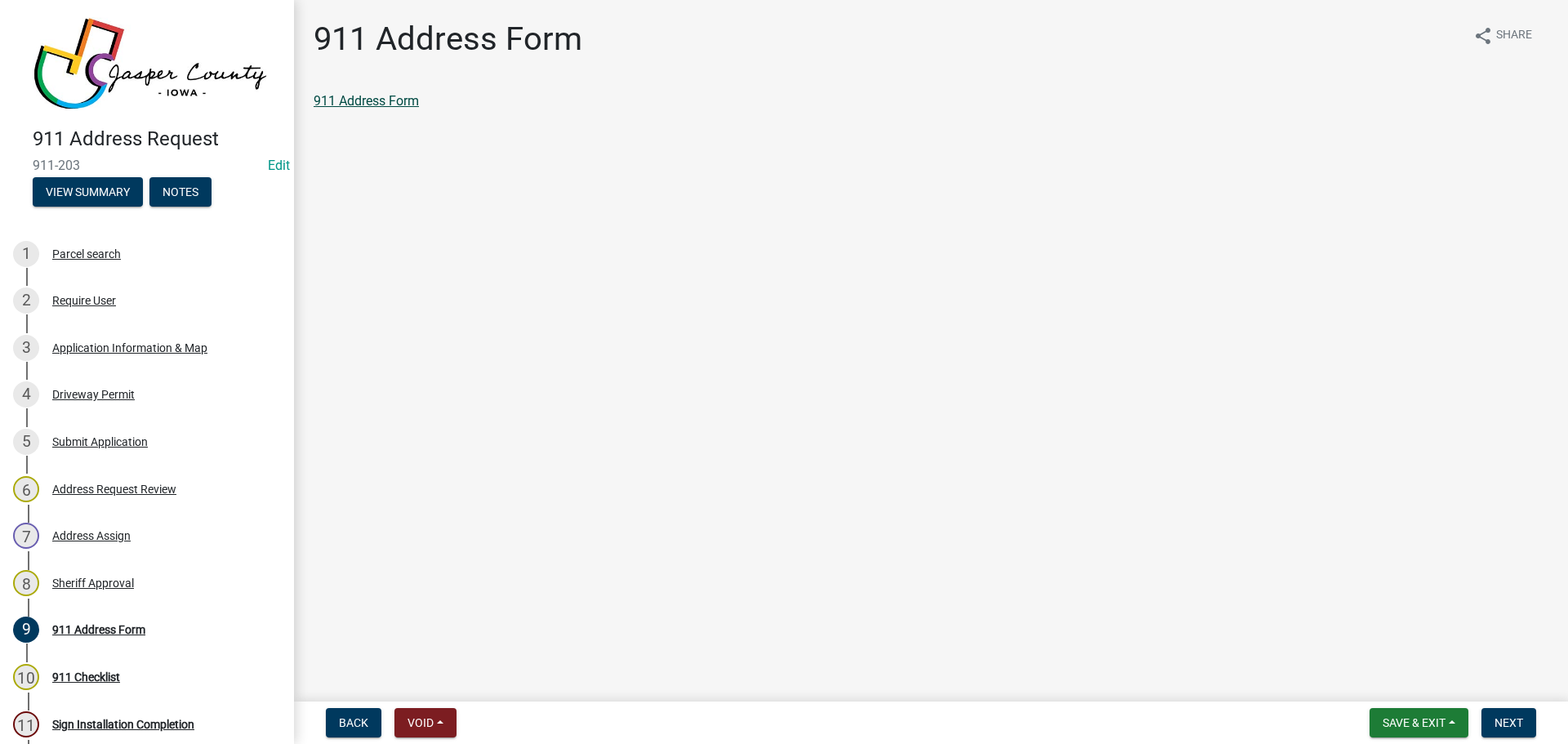
click at [393, 101] on link "911 Address Form" at bounding box center [367, 101] width 106 height 16
click at [1512, 721] on span "Next" at bounding box center [1508, 722] width 28 height 13
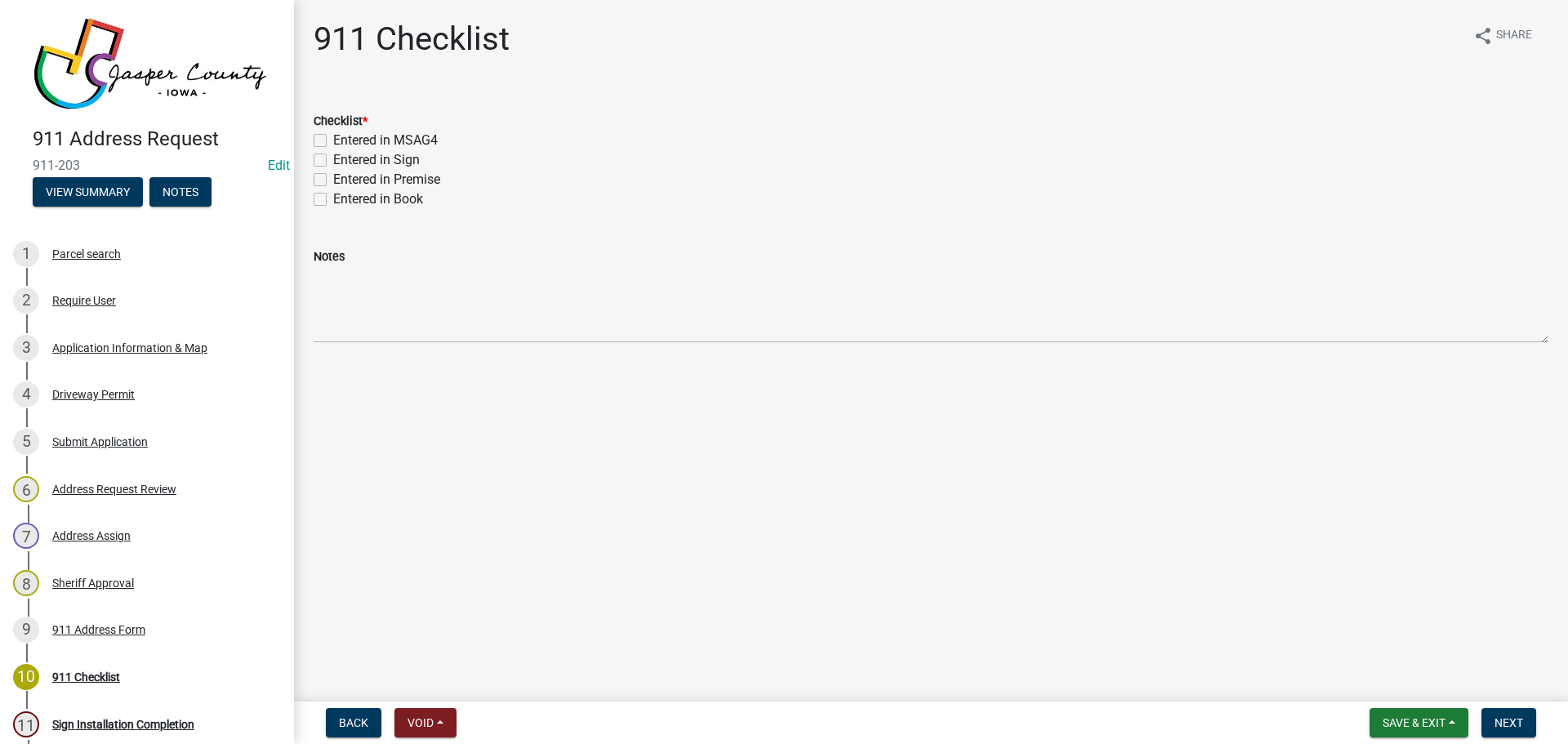
click at [380, 134] on label "Entered in MSAG4" at bounding box center [385, 140] width 105 height 19
click at [344, 134] on input "Entered in MSAG4" at bounding box center [338, 136] width 11 height 11
checkbox input "true"
checkbox input "false"
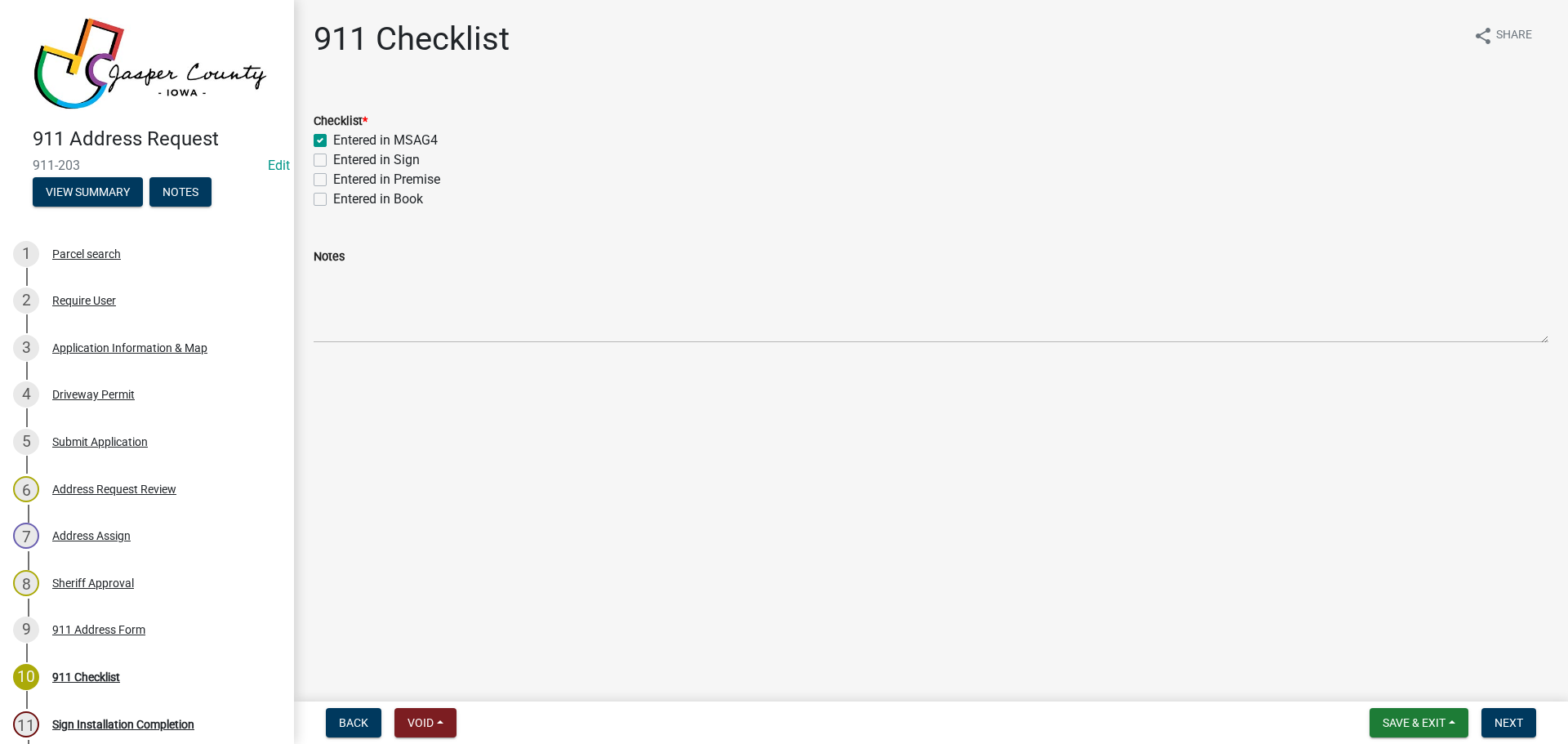
checkbox input "false"
click at [375, 154] on label "Entered in Sign" at bounding box center [376, 160] width 86 height 19
click at [344, 154] on input "Entered in Sign" at bounding box center [338, 155] width 11 height 11
checkbox input "true"
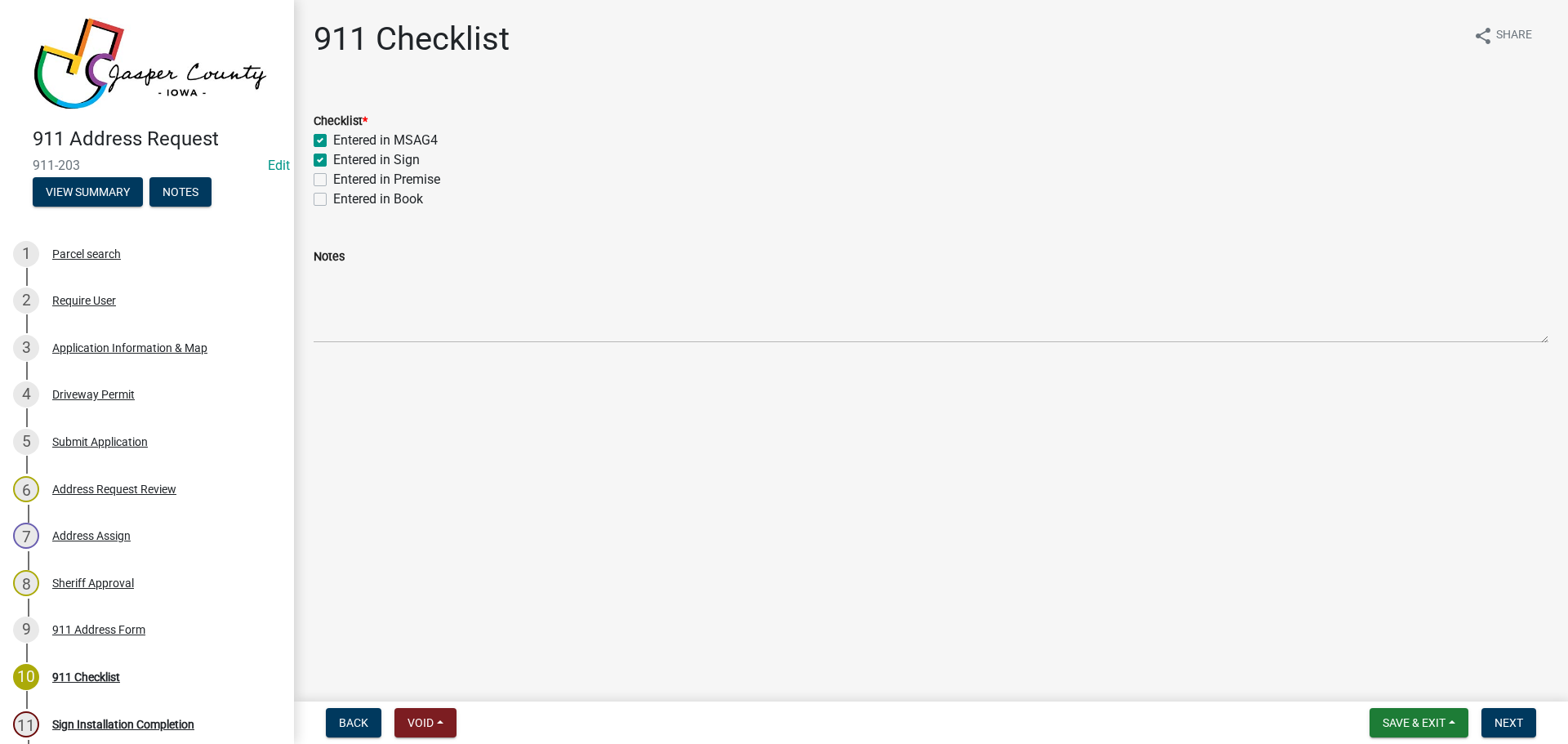
checkbox input "true"
checkbox input "false"
click at [373, 179] on label "Entered in Premise" at bounding box center [386, 180] width 107 height 19
click at [344, 179] on input "Entered in Premise" at bounding box center [338, 175] width 11 height 11
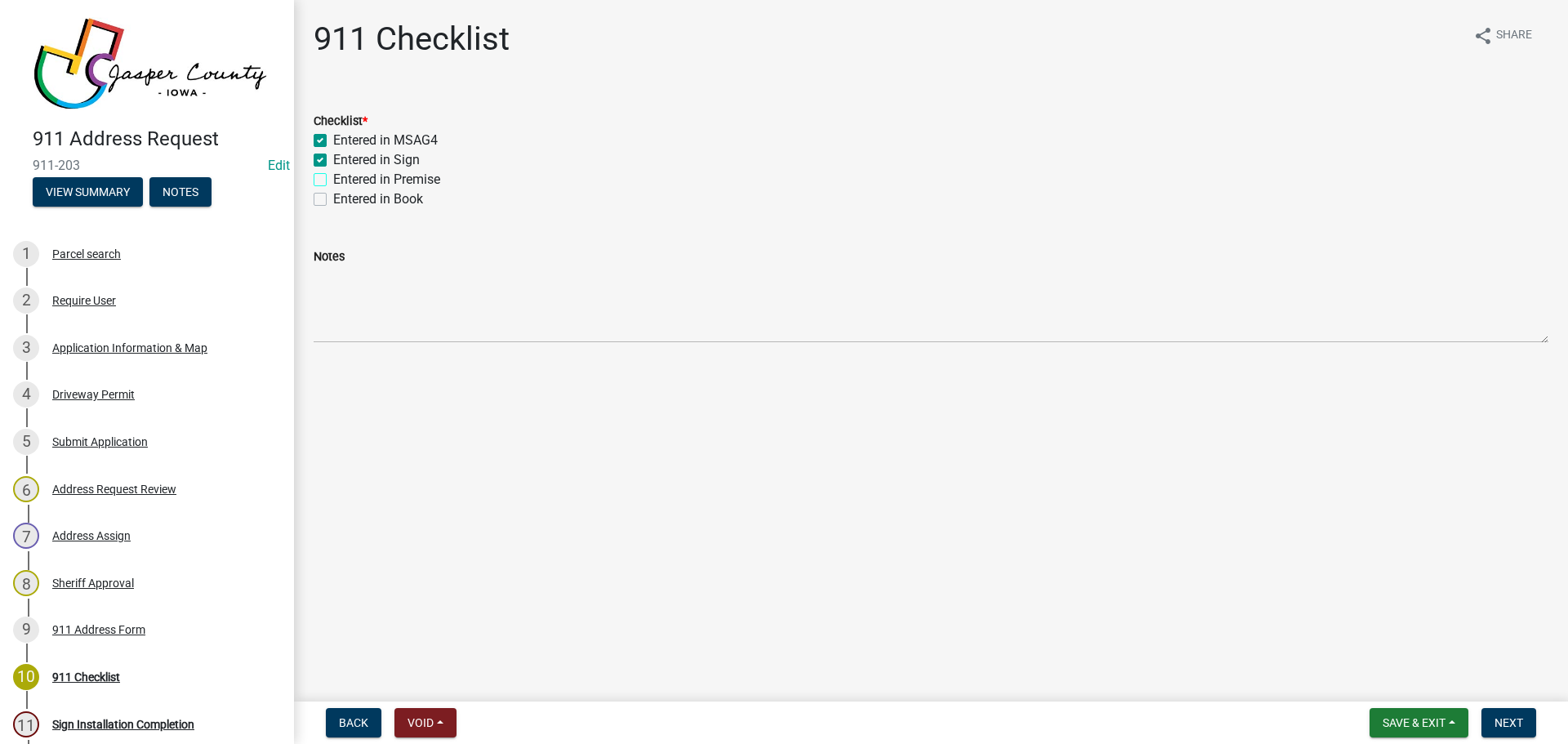
checkbox input "true"
click at [378, 198] on label "Entered in Book" at bounding box center [378, 199] width 90 height 19
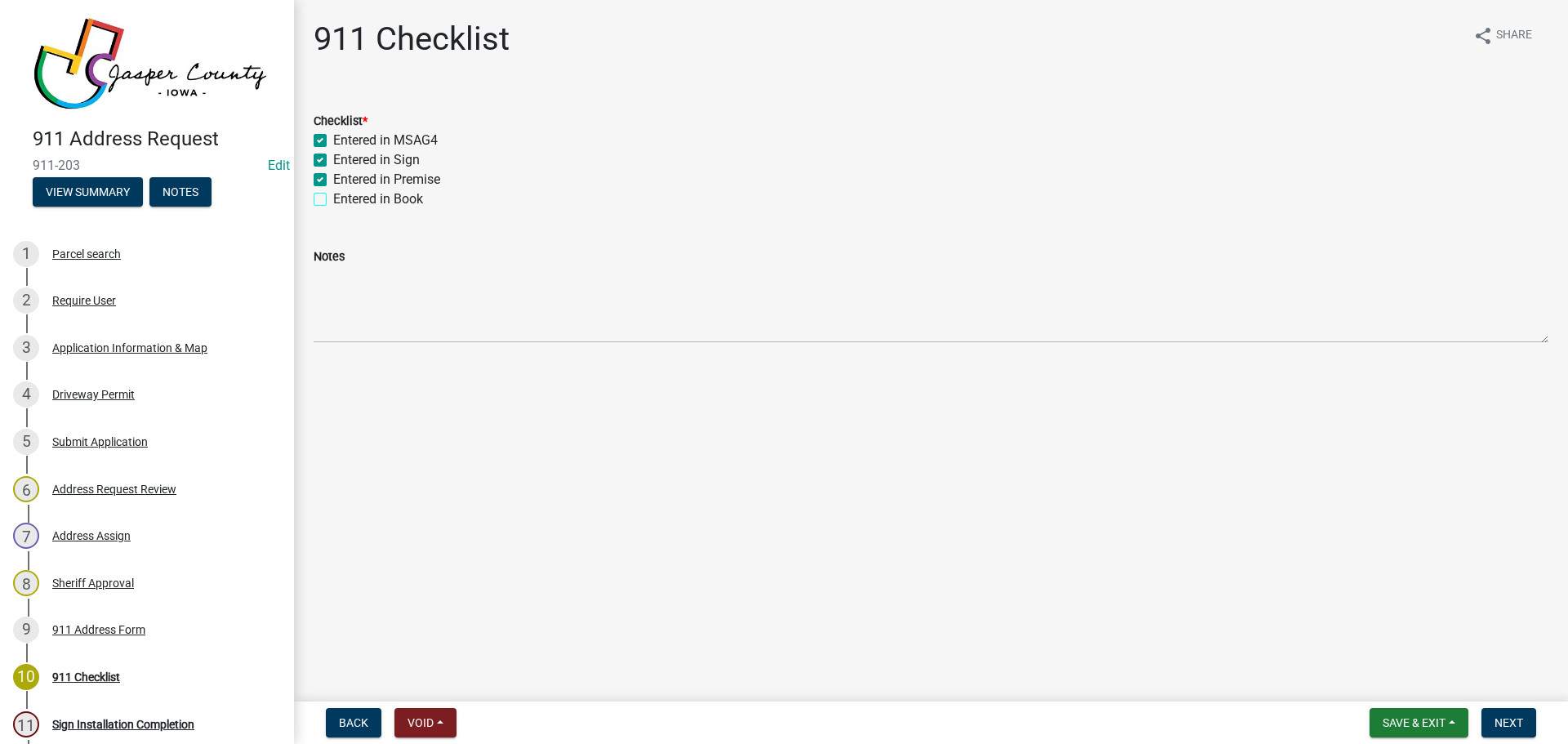
click at [344, 198] on input "Entered in Book" at bounding box center [338, 195] width 11 height 11
checkbox input "true"
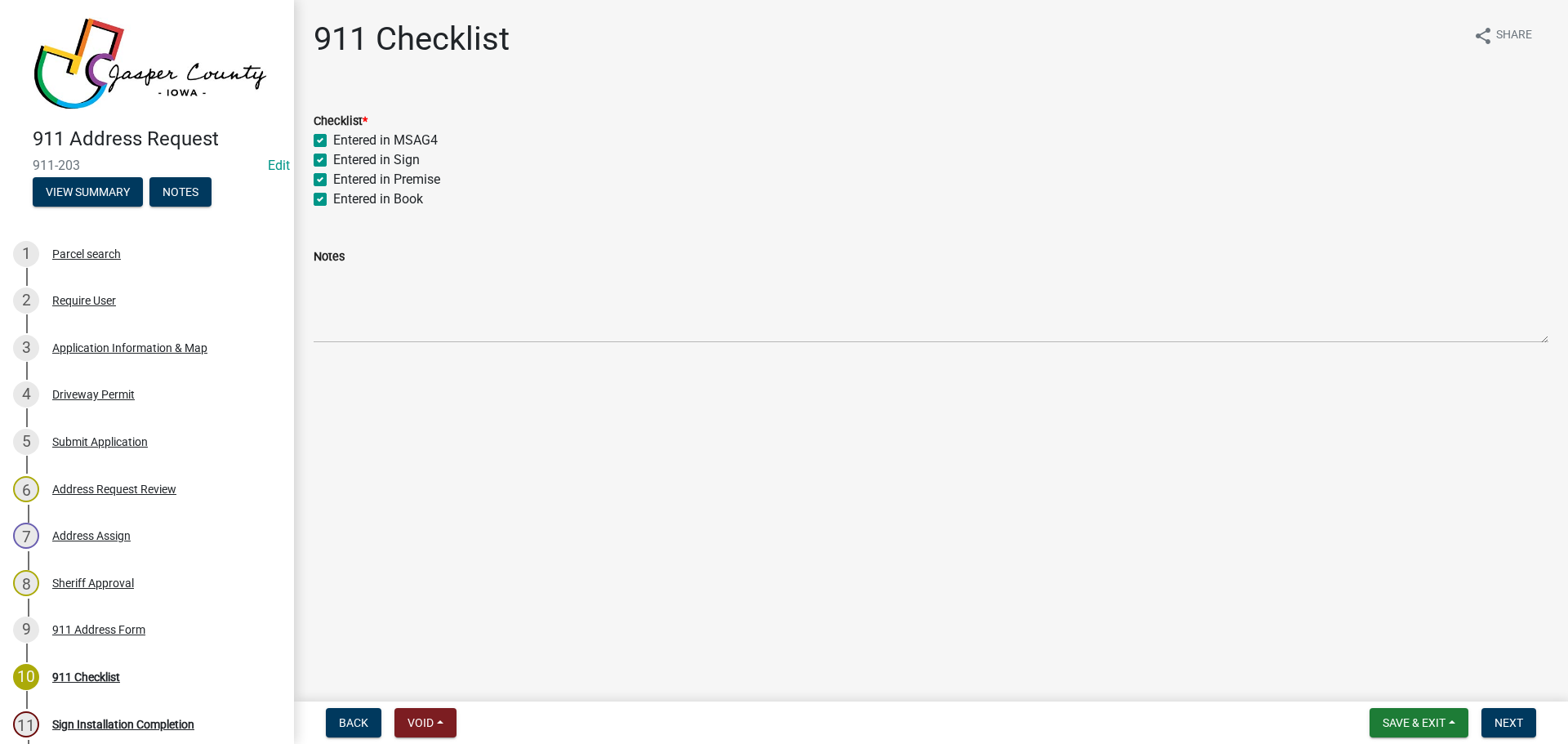
checkbox input "true"
click at [1507, 728] on span "Next" at bounding box center [1508, 722] width 28 height 13
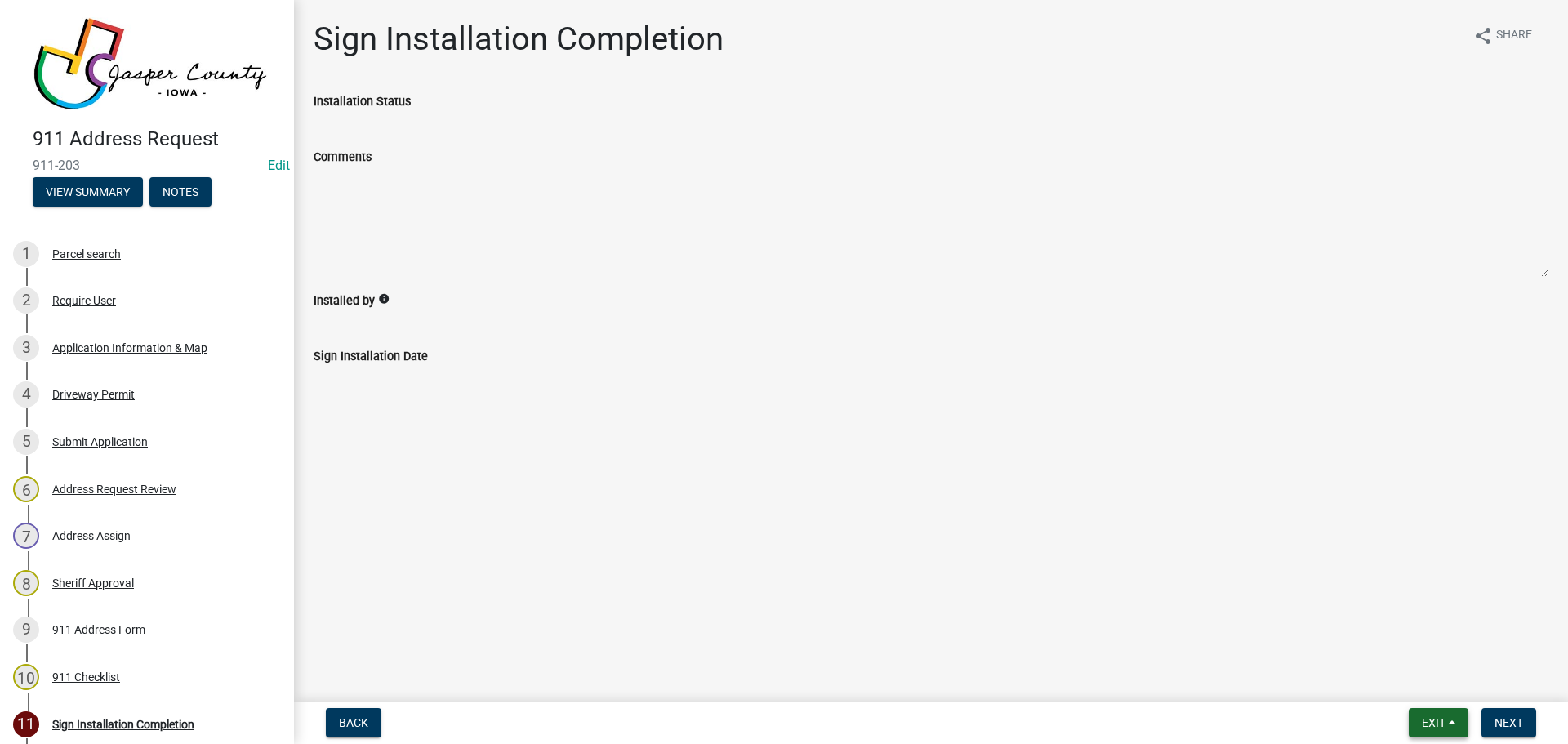
click at [1449, 730] on button "Exit" at bounding box center [1438, 722] width 60 height 29
click at [1423, 680] on button "Save & Exit" at bounding box center [1402, 680] width 130 height 39
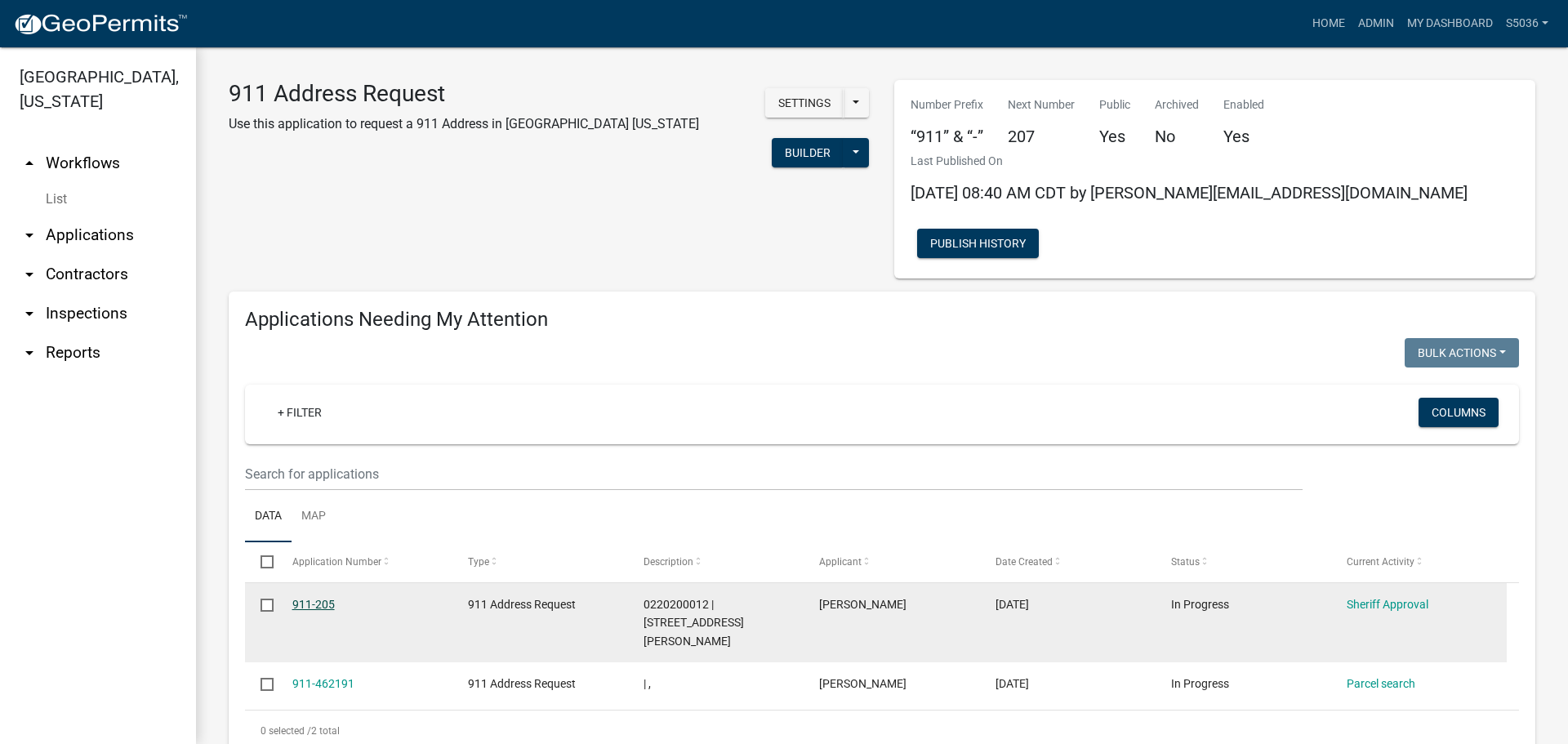
click at [323, 598] on link "911-205" at bounding box center [314, 604] width 42 height 13
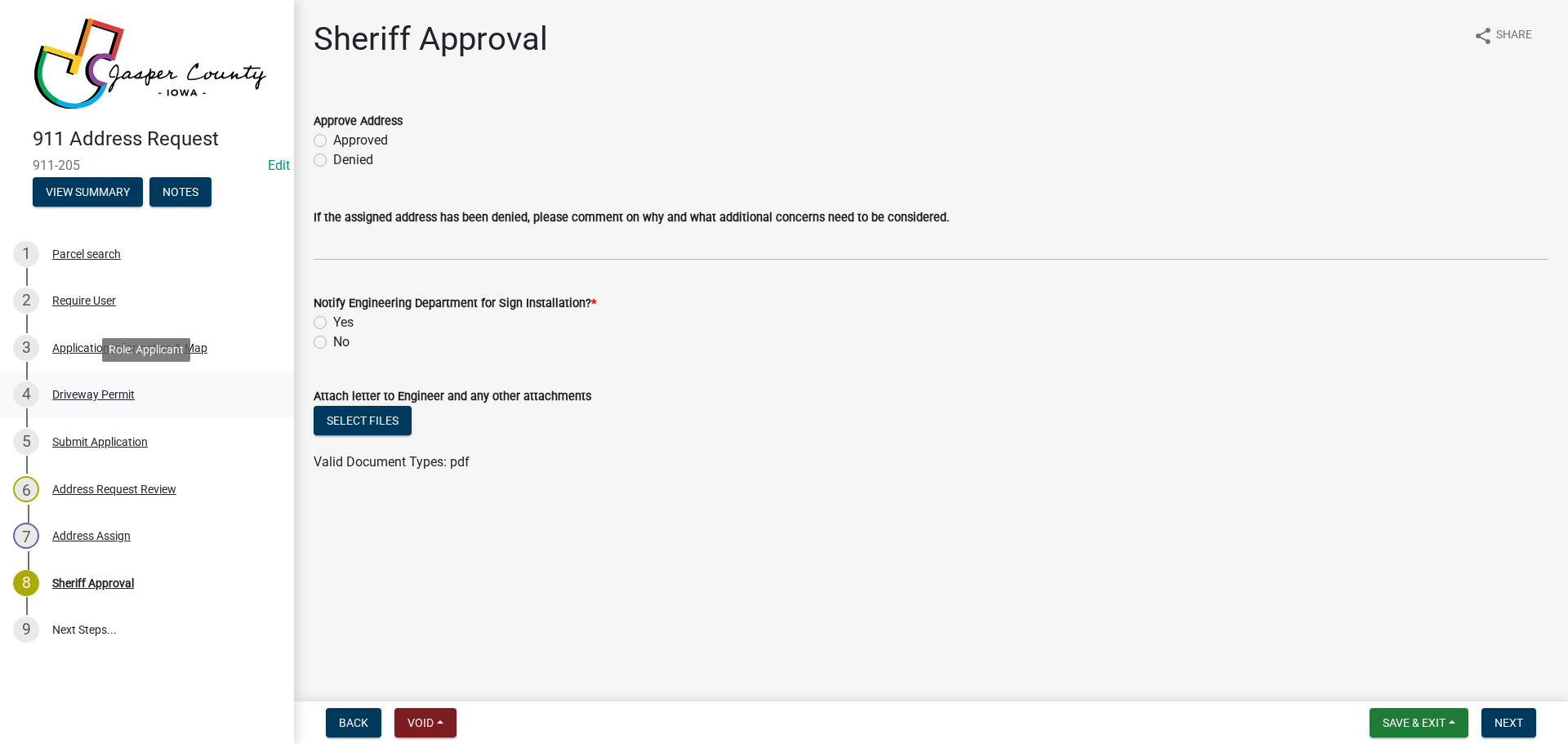
click at [105, 398] on div "Driveway Permit" at bounding box center [93, 394] width 83 height 11
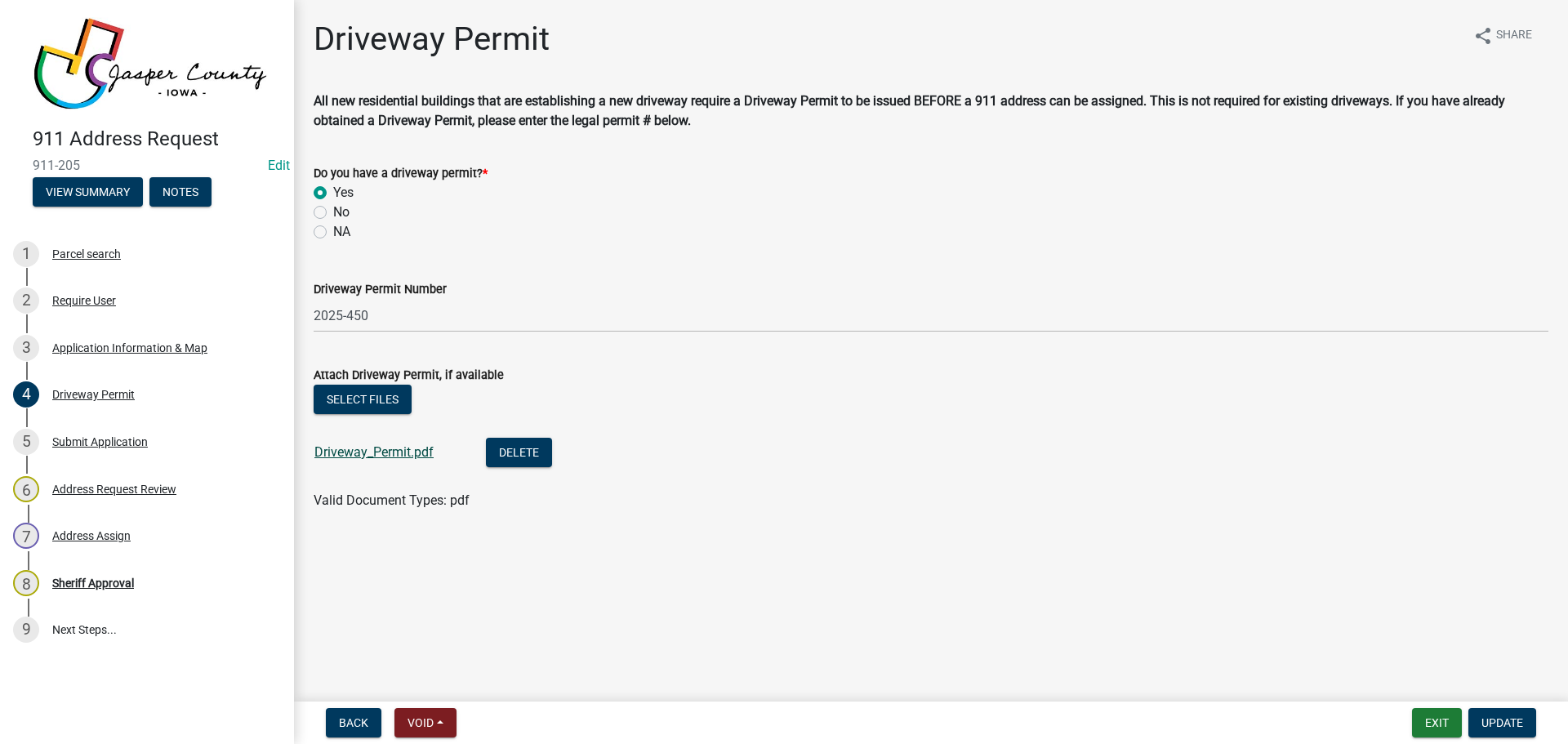
click at [371, 452] on link "Driveway_Permit.pdf" at bounding box center [374, 452] width 119 height 16
click at [89, 578] on div "Sheriff Approval" at bounding box center [93, 583] width 82 height 11
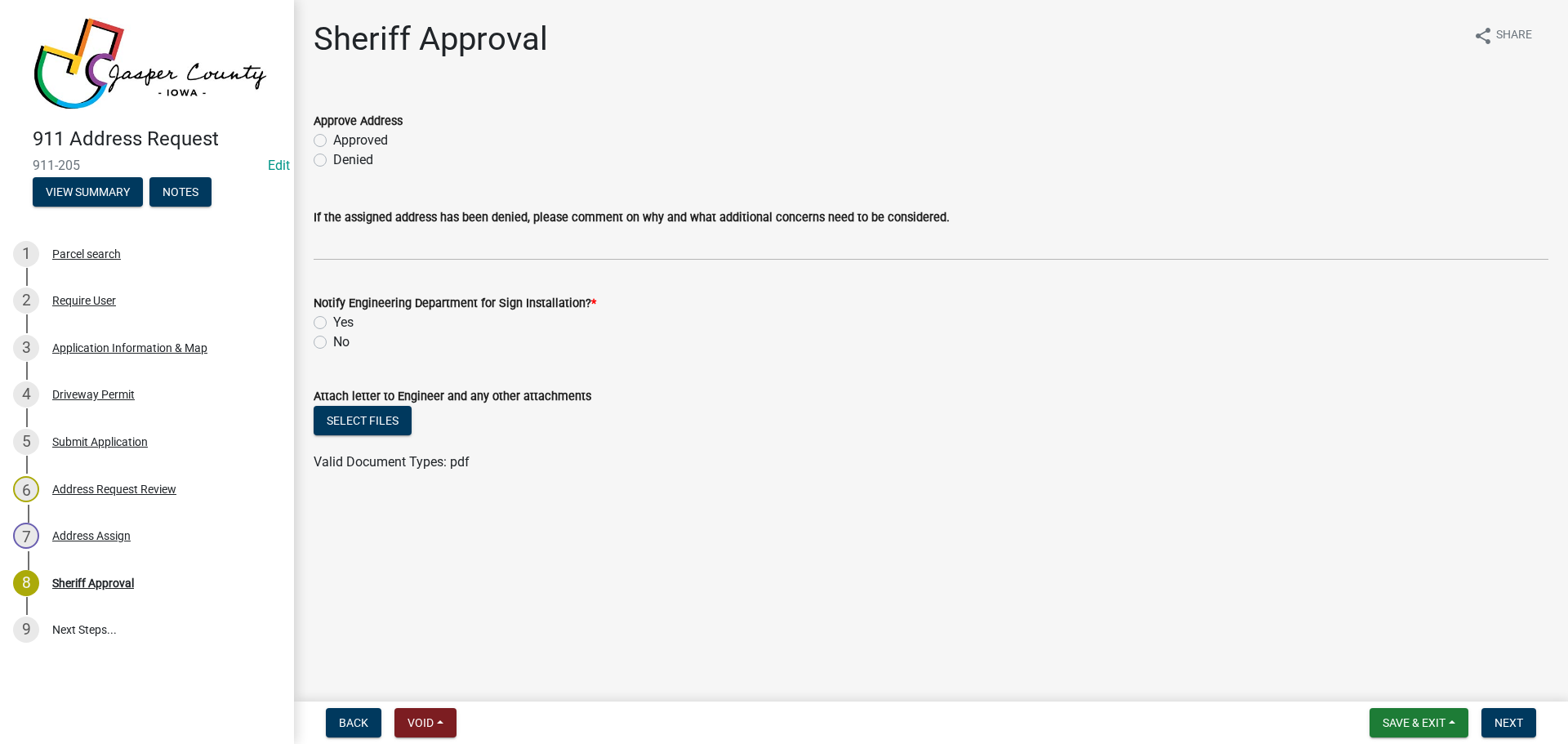
click at [333, 141] on label "Approved" at bounding box center [360, 140] width 55 height 19
click at [333, 141] on input "Approved" at bounding box center [338, 136] width 11 height 11
radio input "true"
click at [333, 326] on label "Yes" at bounding box center [343, 323] width 20 height 19
click at [333, 324] on input "Yes" at bounding box center [338, 318] width 11 height 11
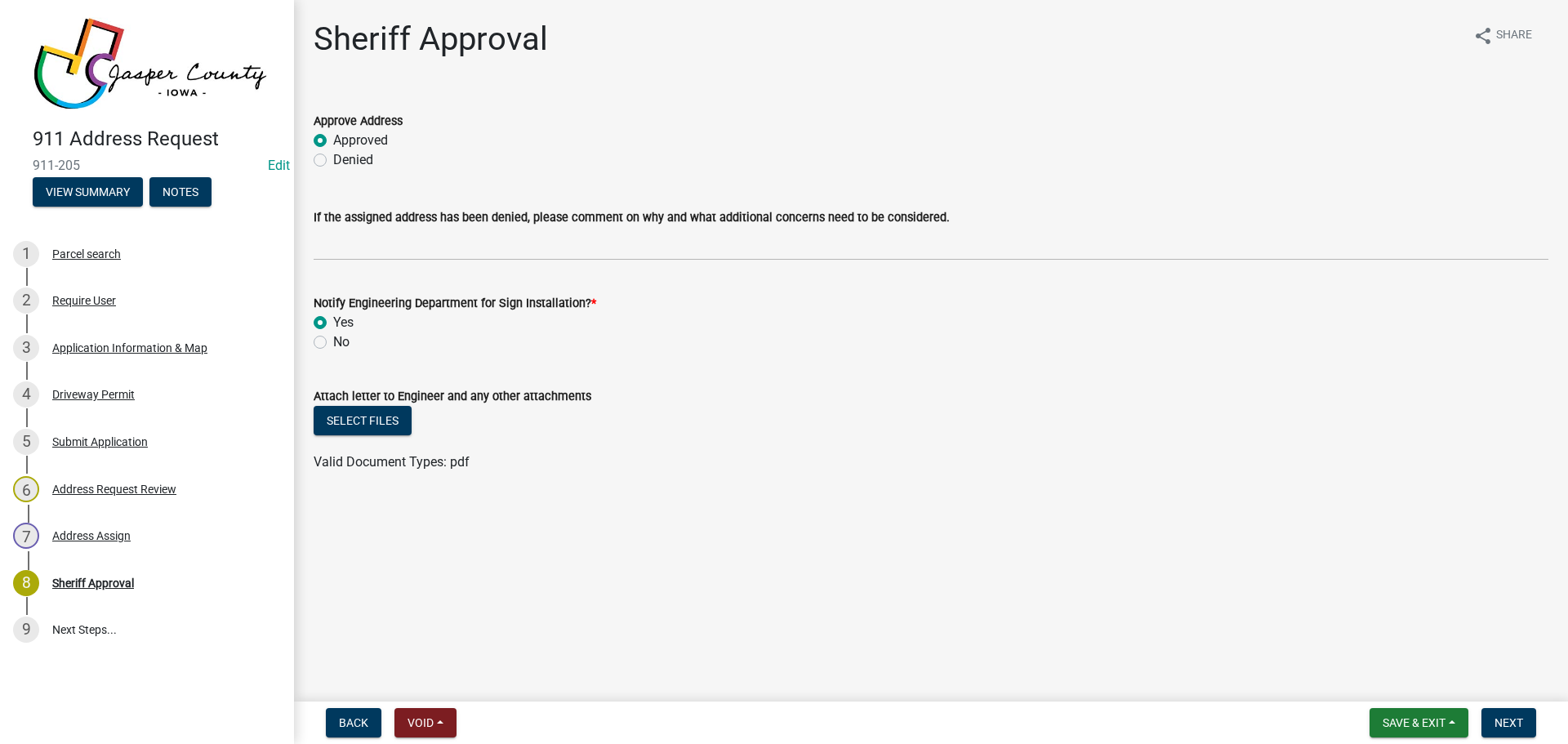
radio input "true"
click at [147, 353] on div "Application Information & Map" at bounding box center [130, 347] width 155 height 11
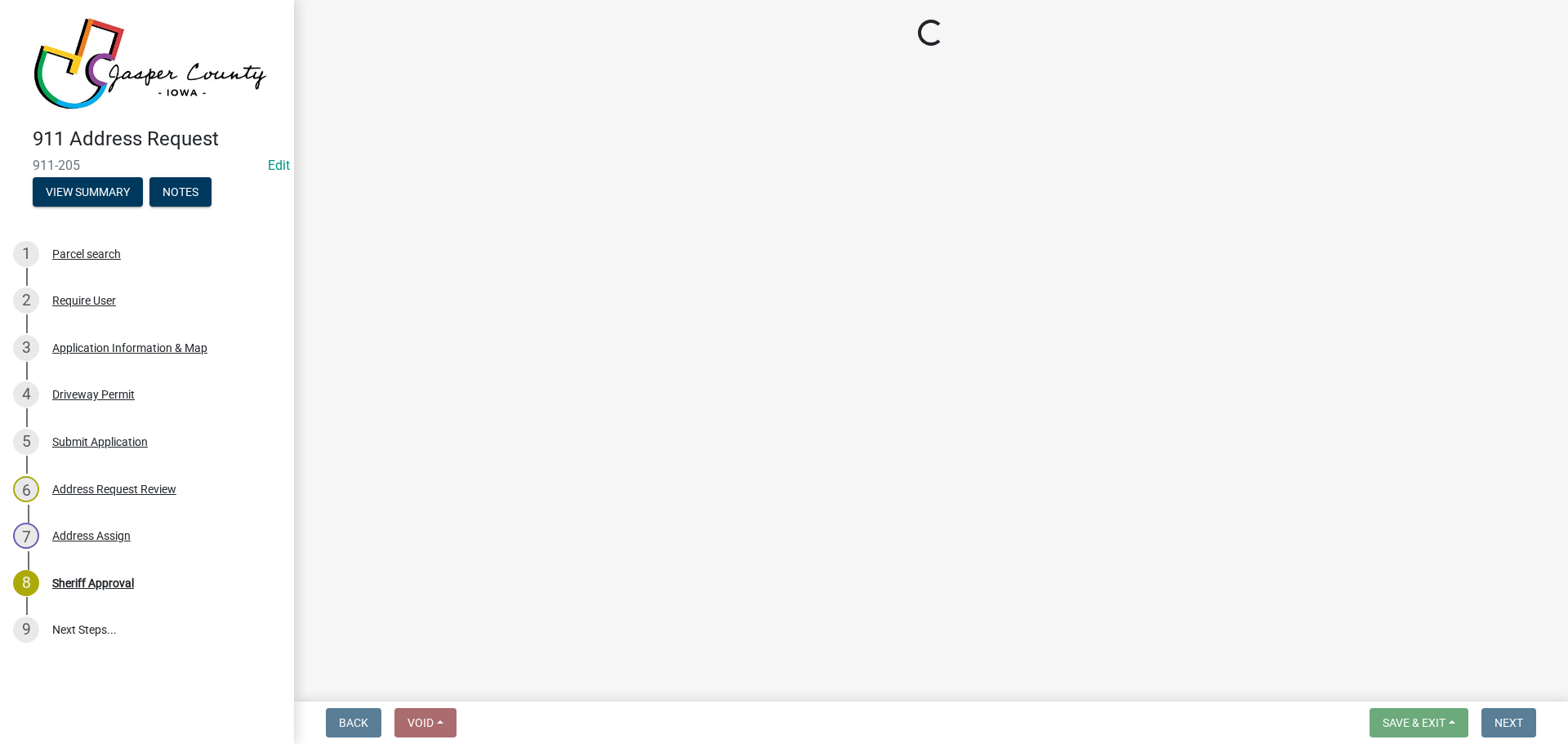
select select "90f2a809-b076-4f46-a099-f5abeade8225"
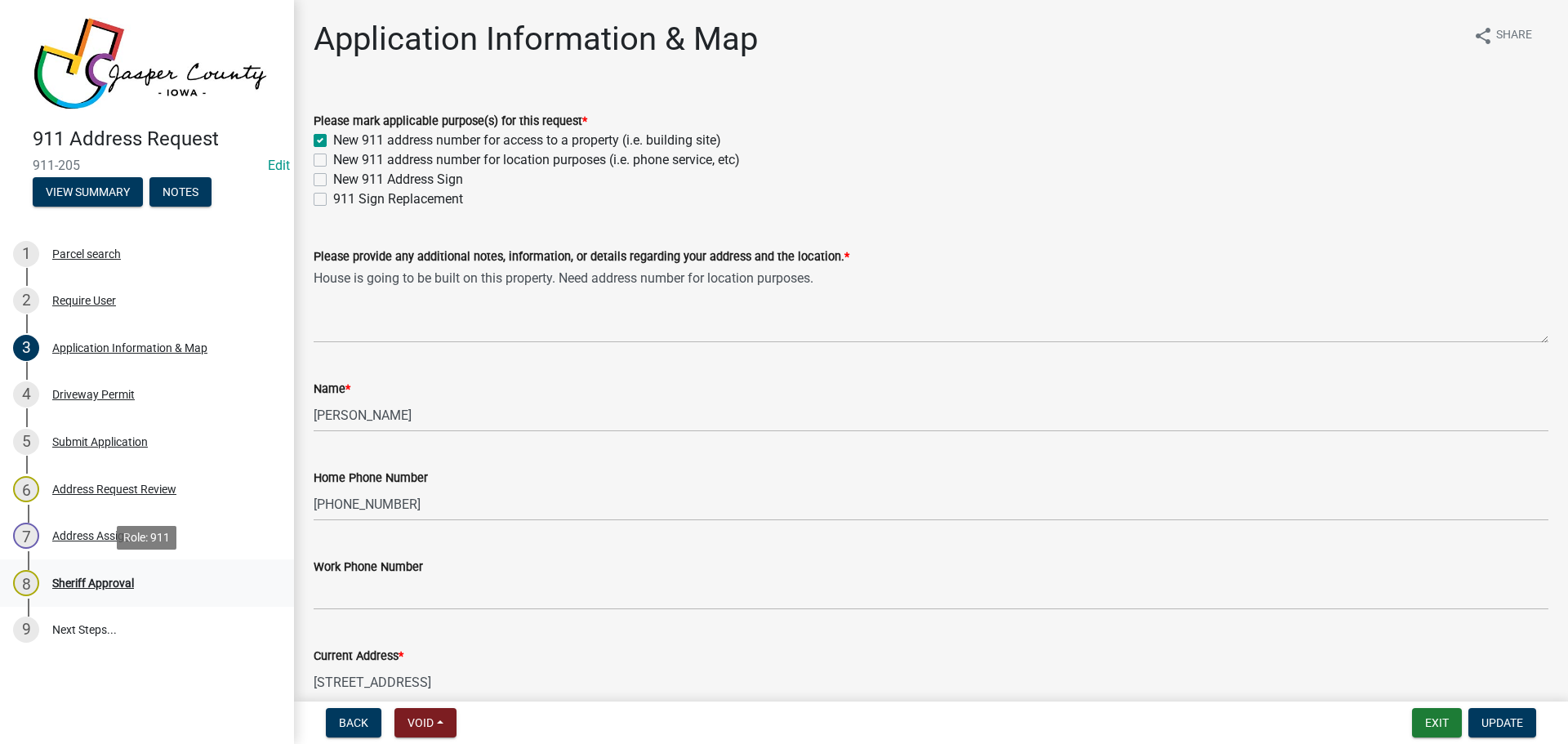
click at [102, 583] on div "Sheriff Approval" at bounding box center [93, 583] width 82 height 11
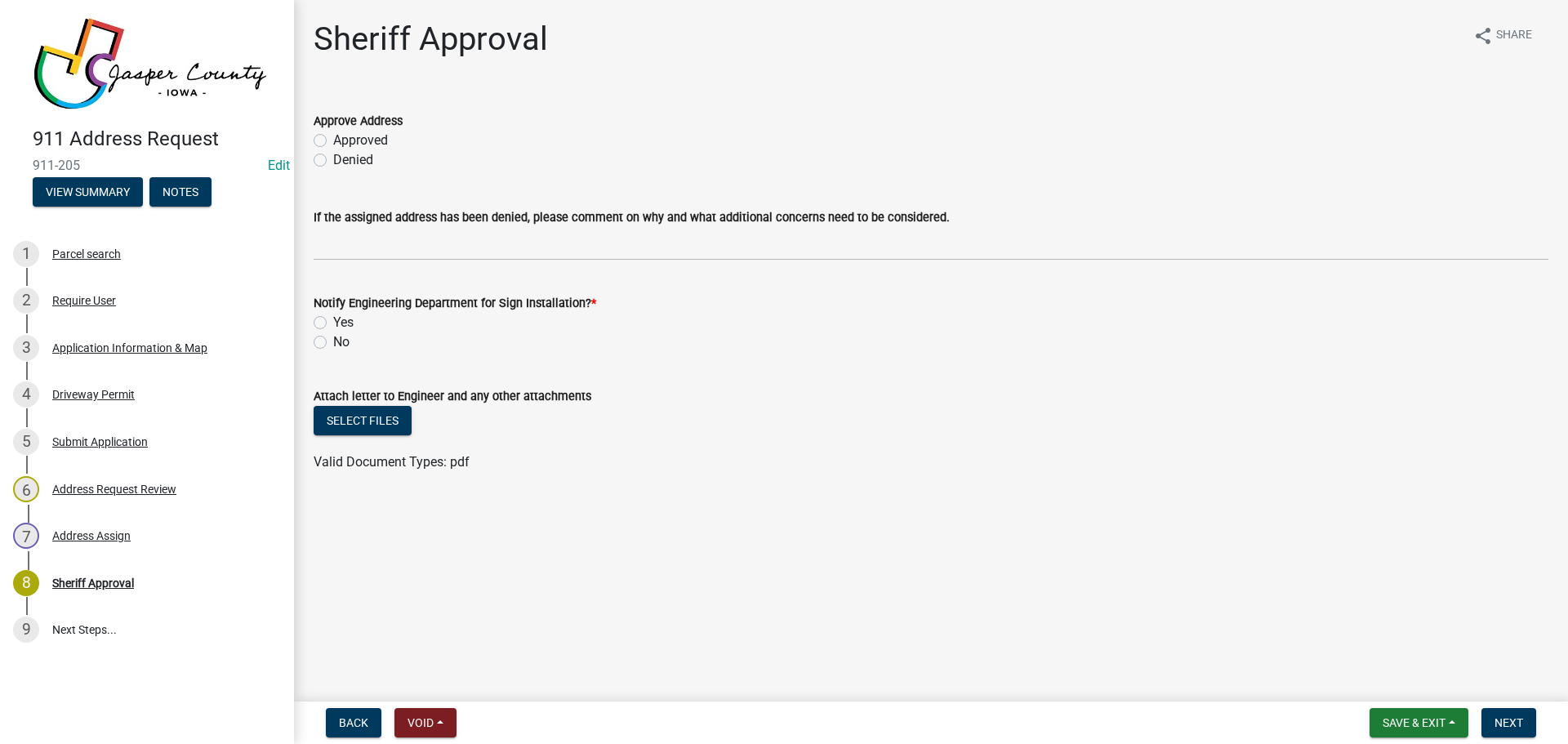
click at [334, 135] on label "Approved" at bounding box center [360, 140] width 55 height 19
click at [334, 135] on input "Approved" at bounding box center [338, 136] width 11 height 11
radio input "true"
click at [333, 321] on label "Yes" at bounding box center [343, 323] width 20 height 19
click at [333, 321] on input "Yes" at bounding box center [338, 318] width 11 height 11
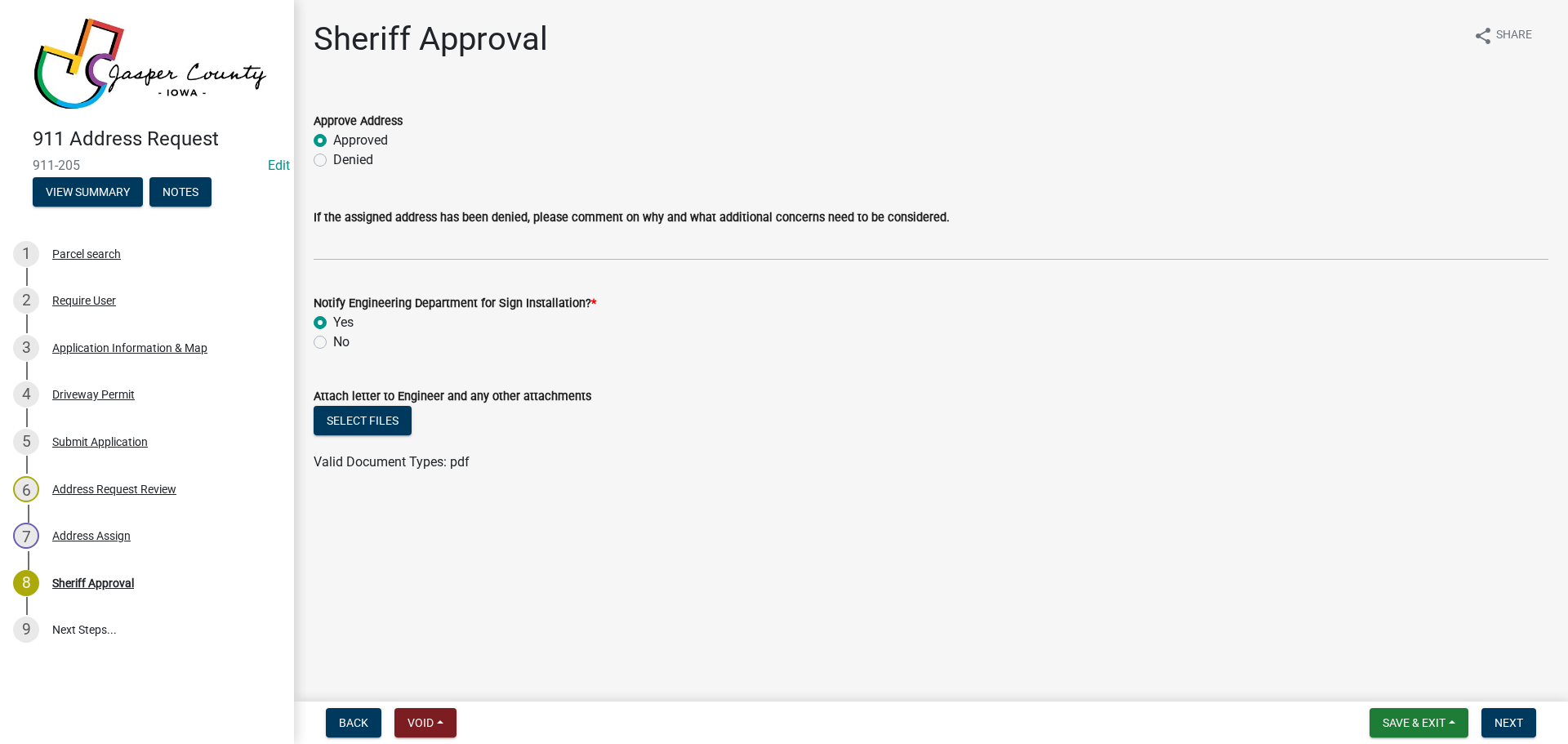
radio input "true"
click at [375, 419] on button "Select files" at bounding box center [362, 420] width 98 height 29
click at [546, 480] on button "Delete" at bounding box center [542, 473] width 66 height 29
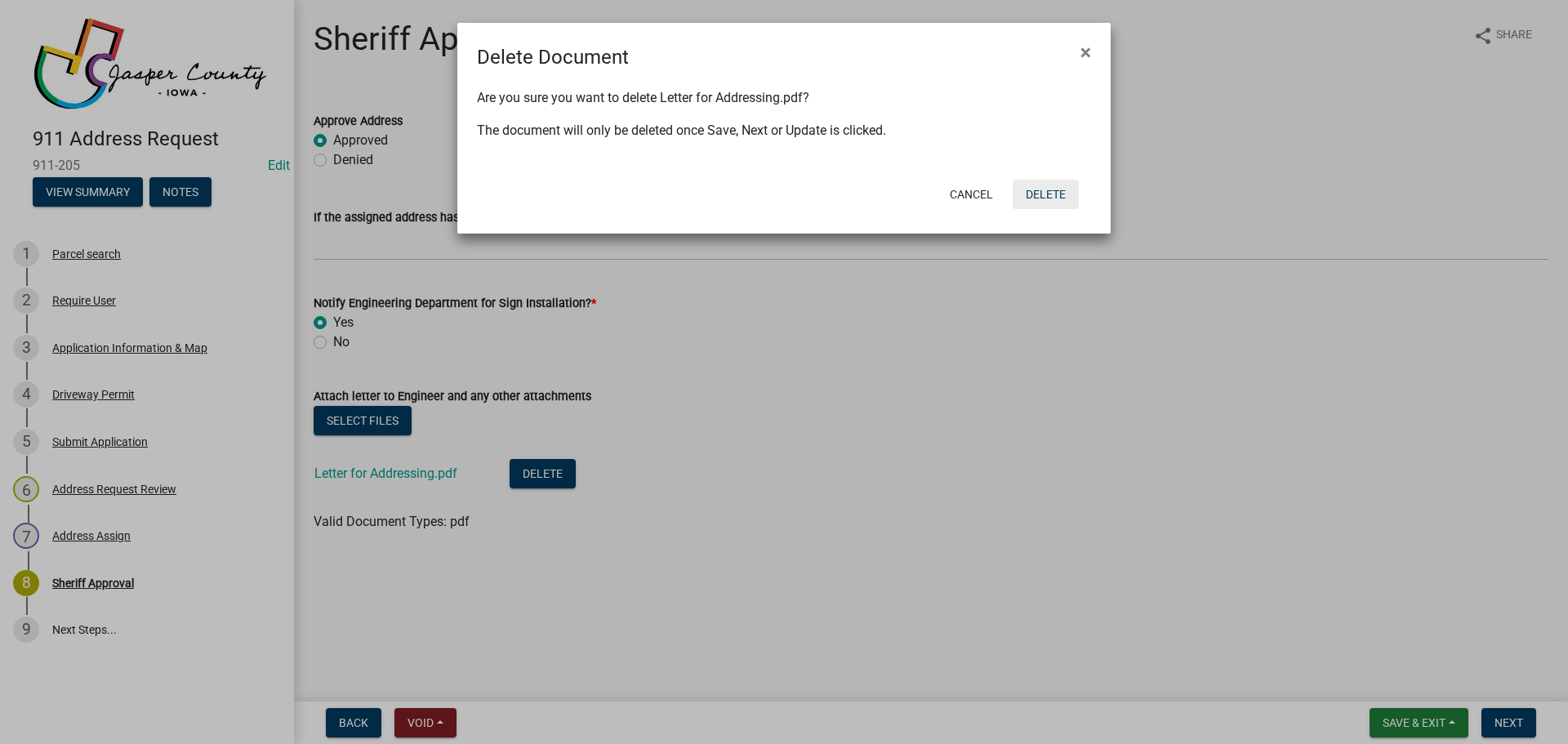
click at [1058, 199] on button "Delete" at bounding box center [1045, 194] width 66 height 29
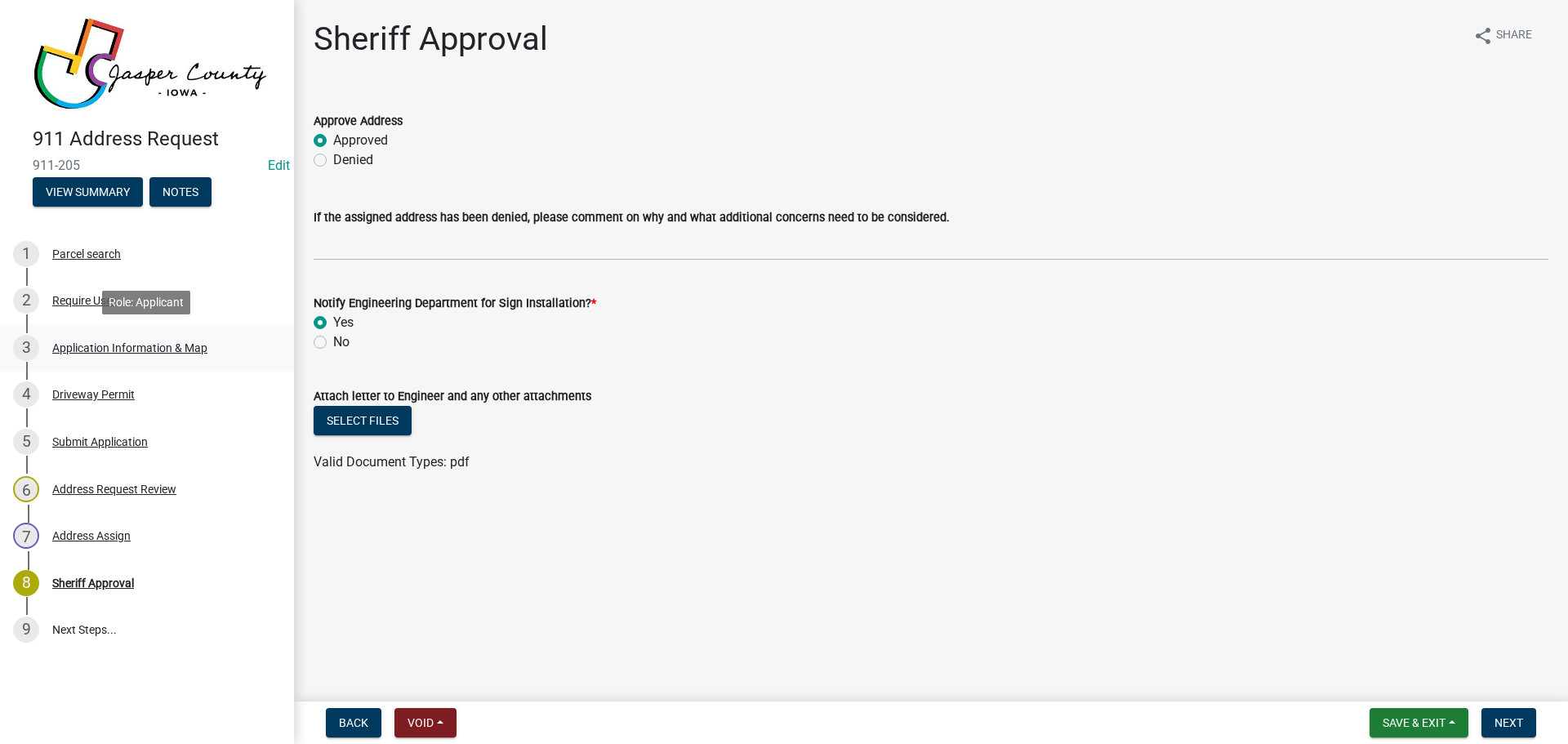
click at [102, 350] on div "Application Information & Map" at bounding box center [130, 347] width 155 height 11
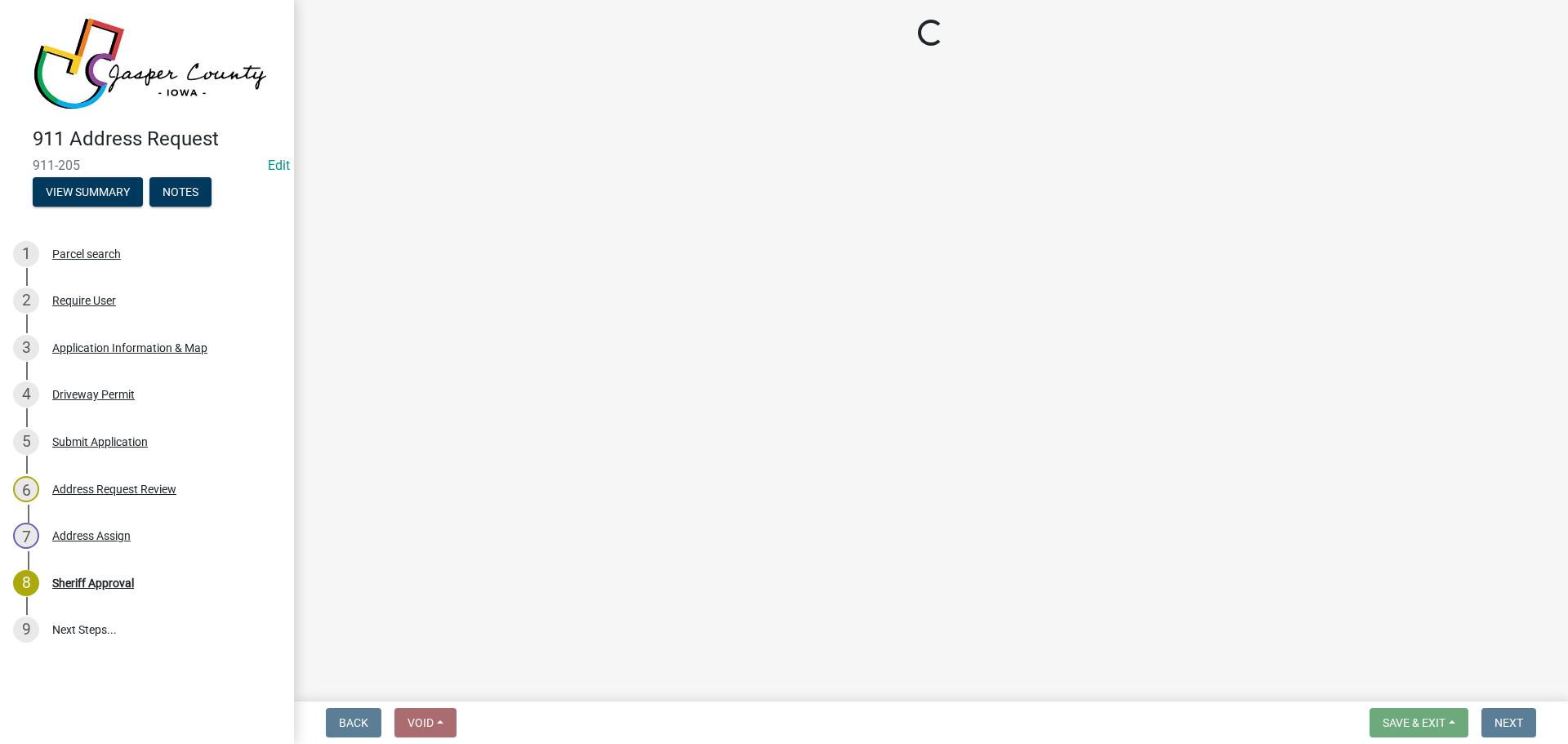
select select "90f2a809-b076-4f46-a099-f5abeade8225"
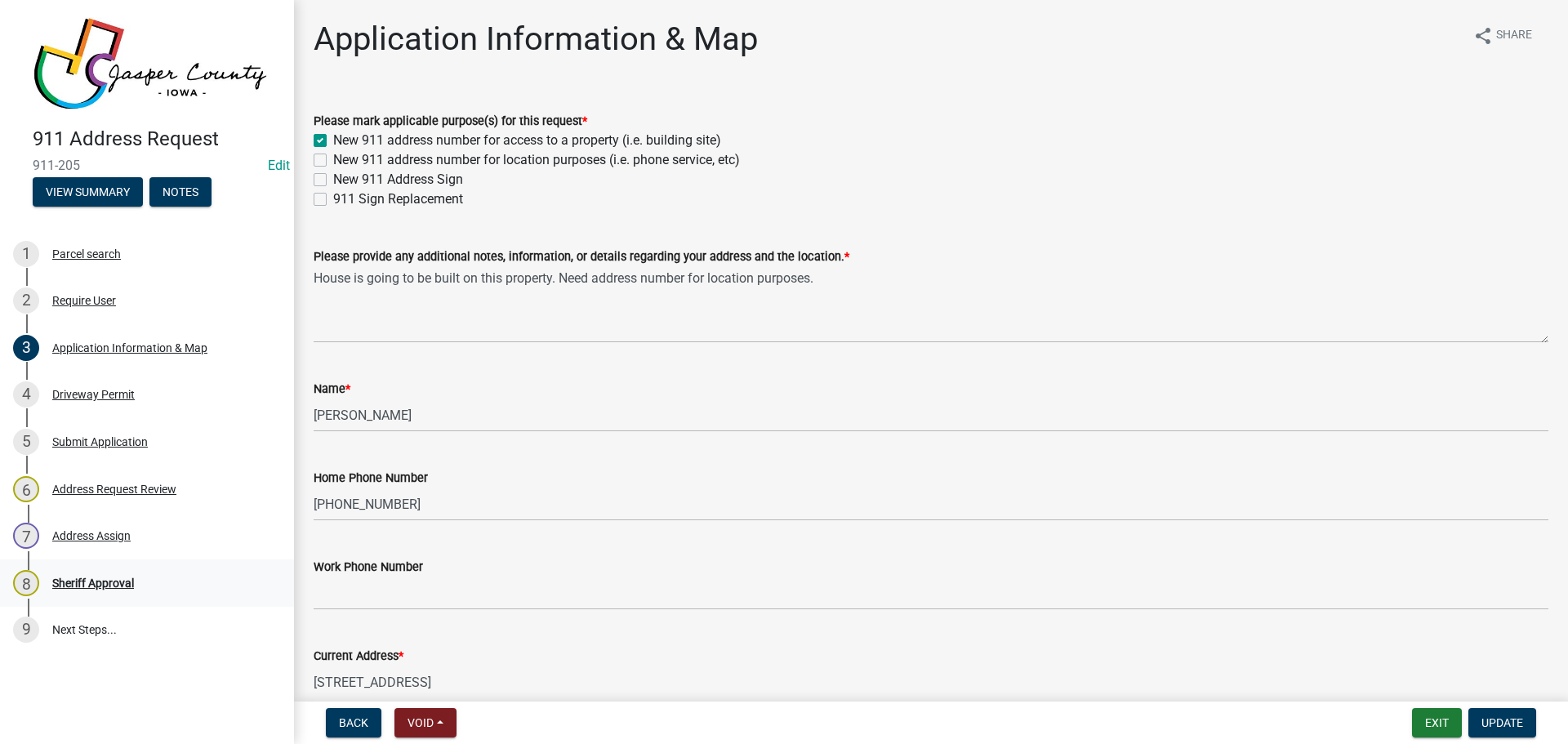
click at [104, 583] on div "Sheriff Approval" at bounding box center [93, 583] width 82 height 11
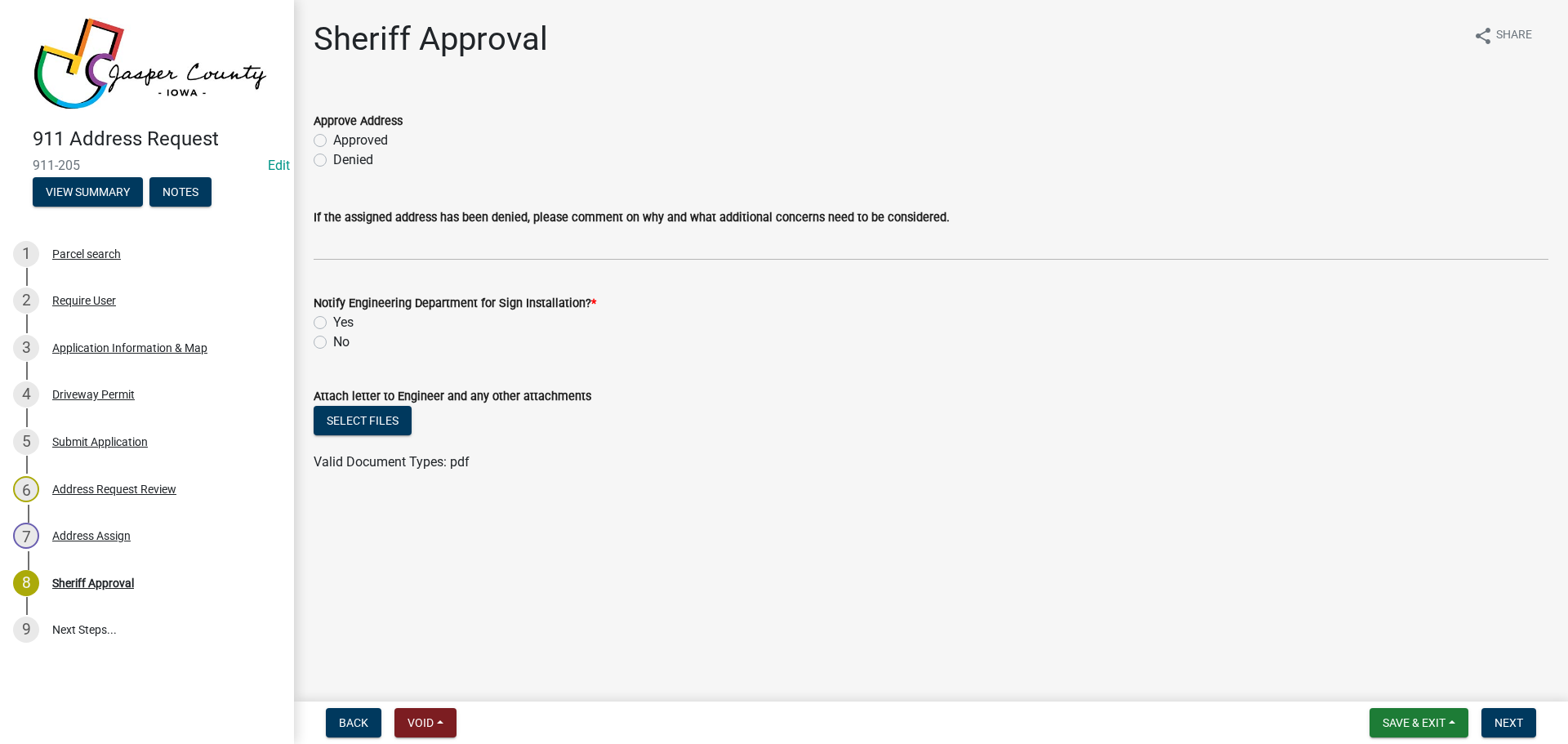
click at [352, 140] on label "Approved" at bounding box center [360, 140] width 55 height 19
click at [344, 140] on input "Approved" at bounding box center [338, 136] width 11 height 11
radio input "true"
click at [333, 319] on label "Yes" at bounding box center [343, 323] width 20 height 19
click at [333, 319] on input "Yes" at bounding box center [338, 318] width 11 height 11
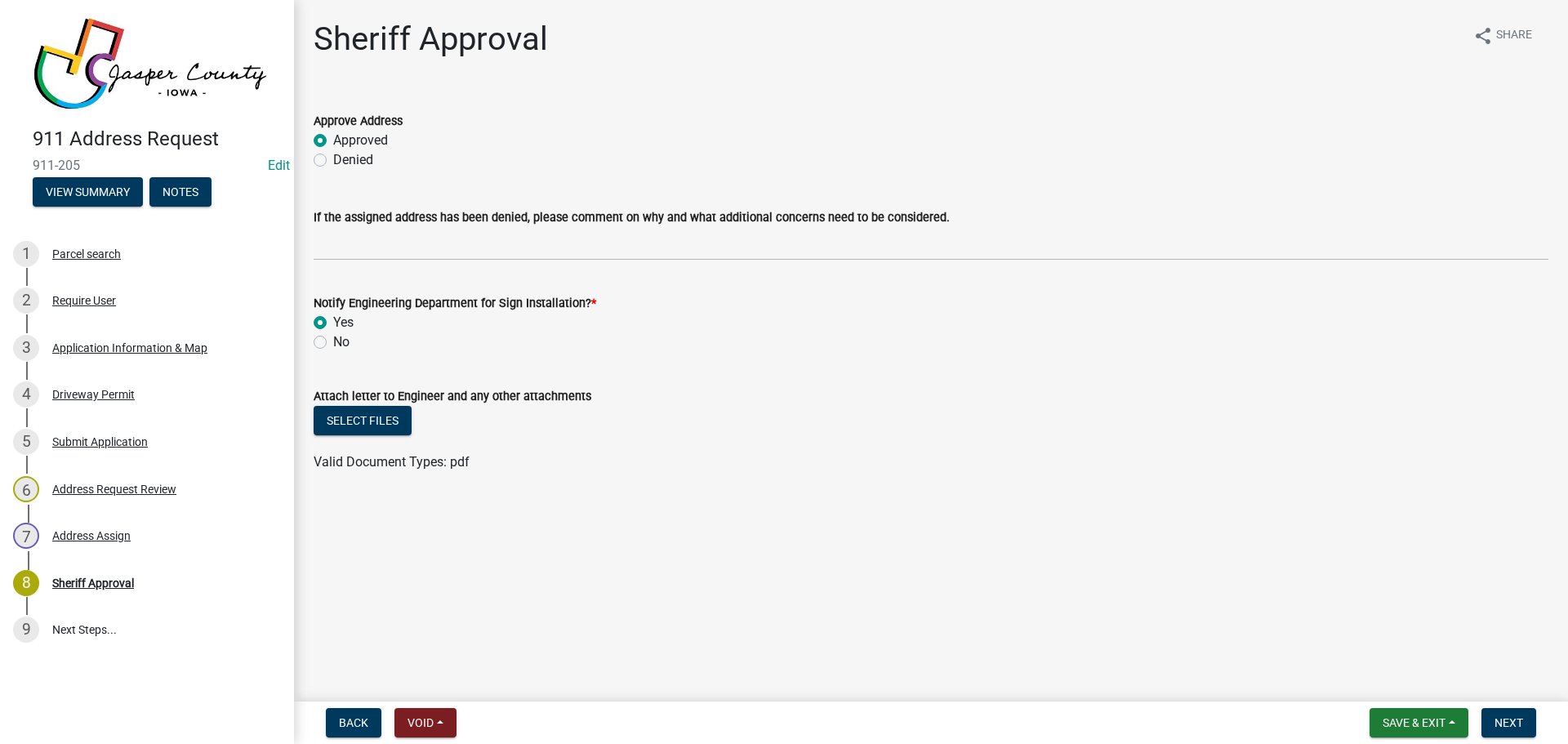
radio input "true"
click at [343, 422] on button "Select files" at bounding box center [362, 420] width 98 height 29
click at [1501, 722] on span "Next" at bounding box center [1508, 722] width 28 height 13
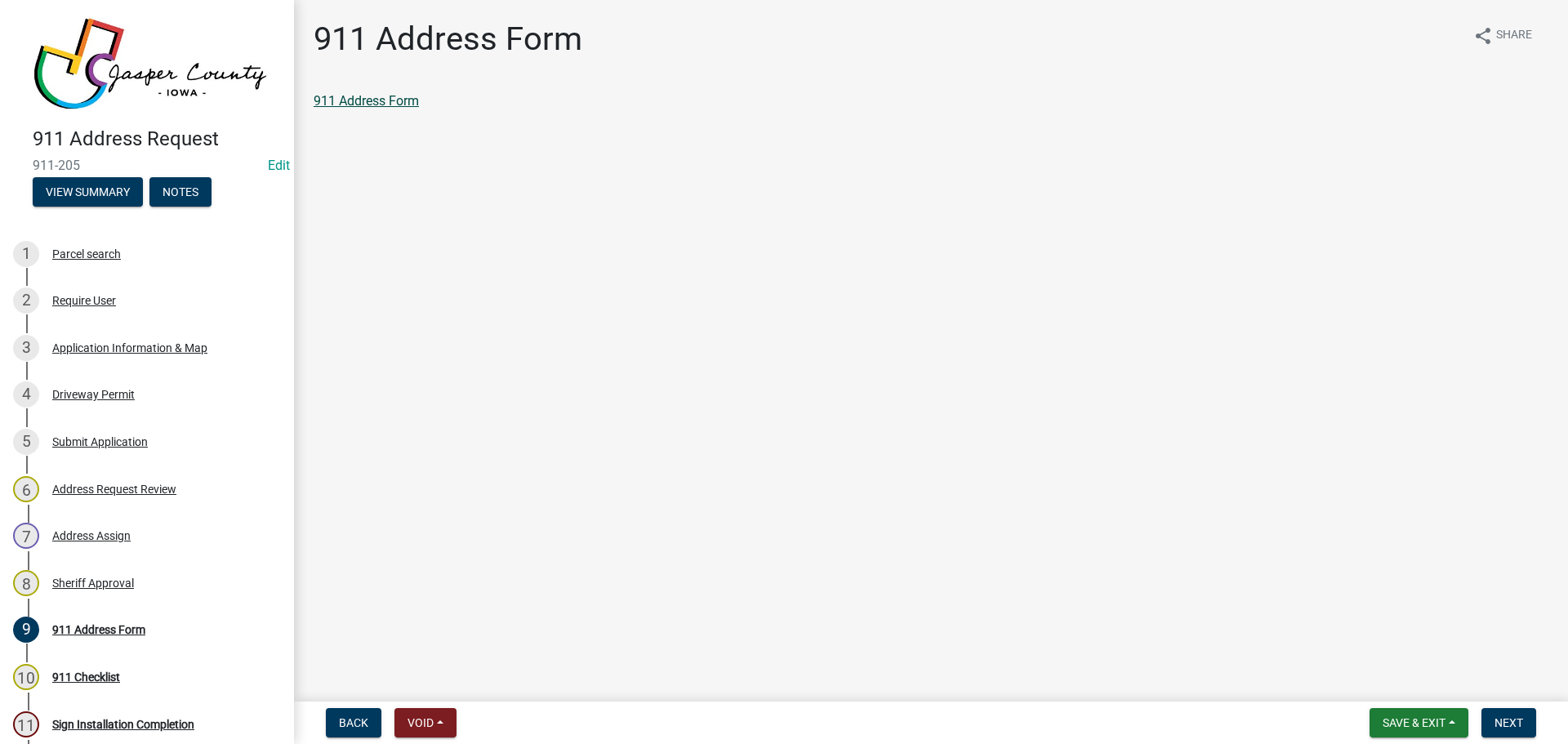
click at [406, 95] on link "911 Address Form" at bounding box center [367, 101] width 106 height 16
click at [1495, 717] on span "Next" at bounding box center [1508, 722] width 28 height 13
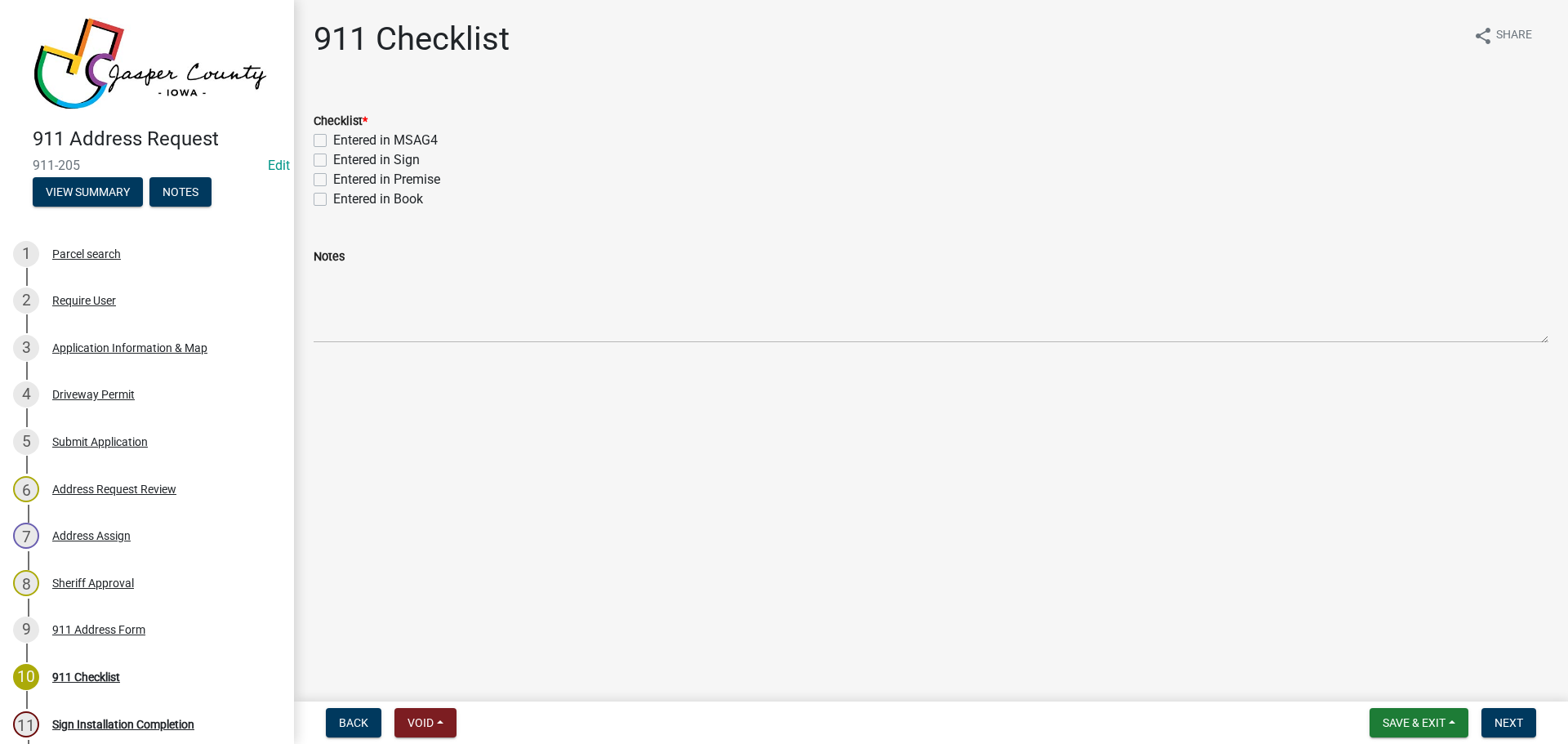
click at [421, 143] on label "Entered in MSAG4" at bounding box center [385, 140] width 105 height 19
click at [344, 141] on input "Entered in MSAG4" at bounding box center [338, 136] width 11 height 11
checkbox input "true"
checkbox input "false"
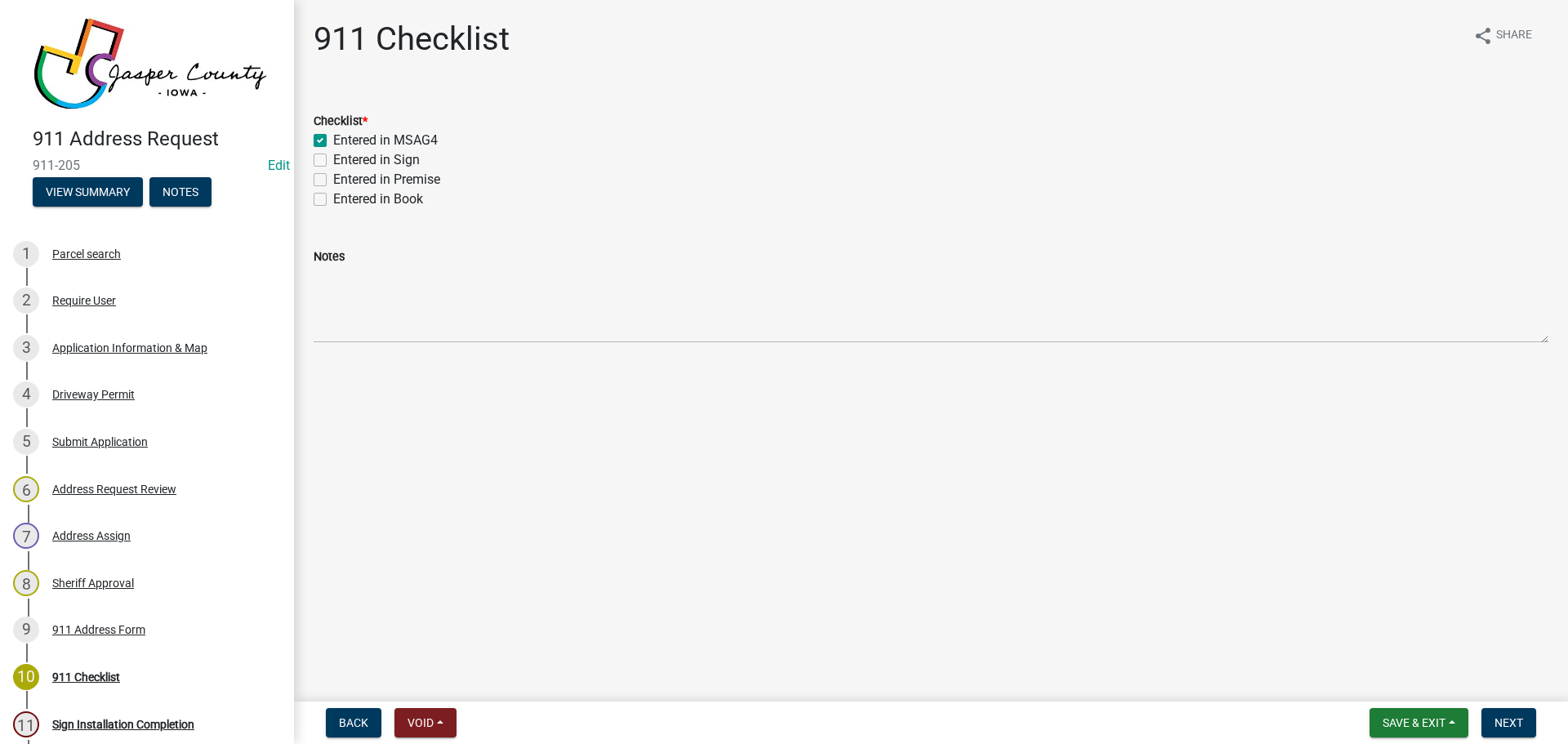
checkbox input "false"
click at [398, 160] on label "Entered in Sign" at bounding box center [376, 160] width 86 height 19
click at [344, 160] on input "Entered in Sign" at bounding box center [338, 155] width 11 height 11
checkbox input "true"
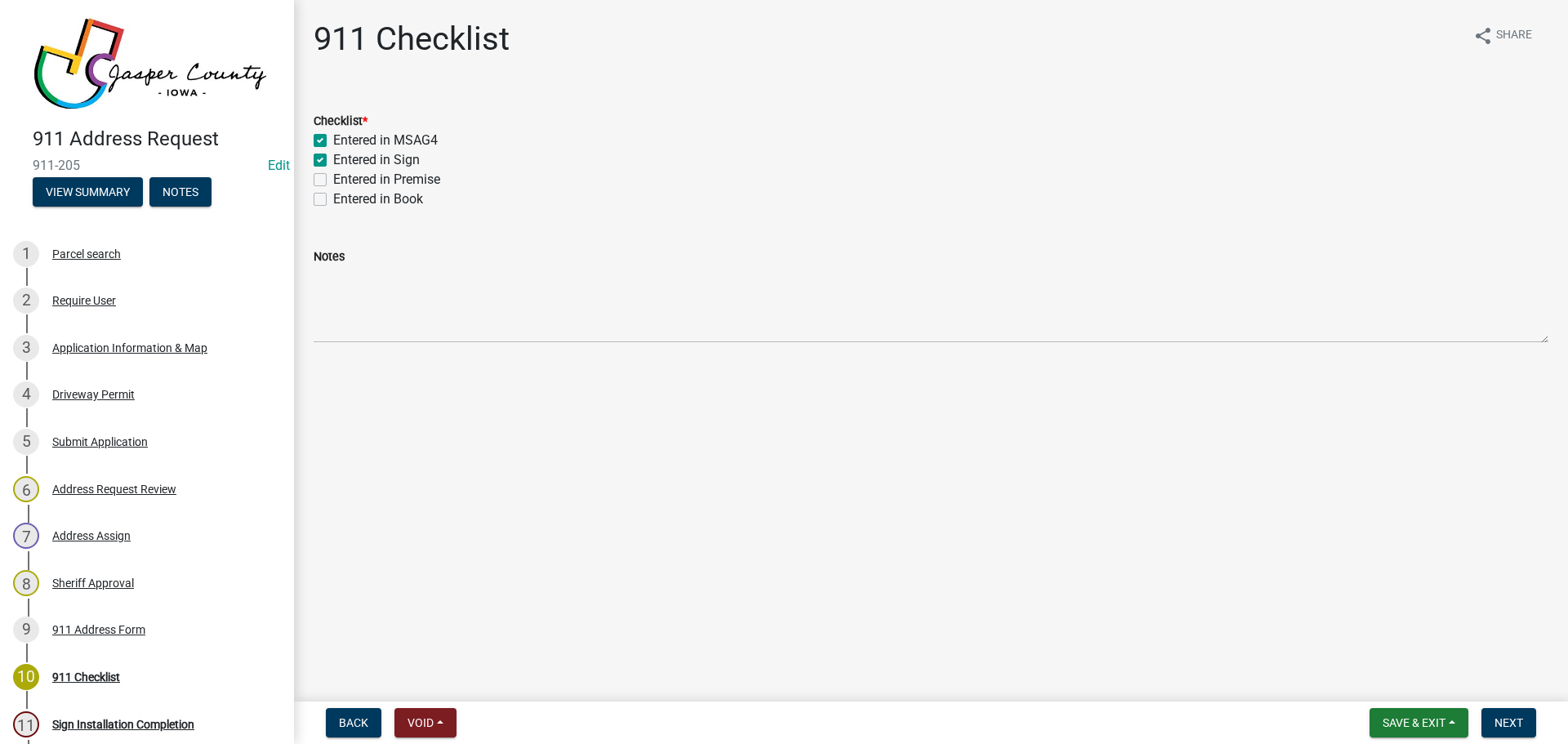
checkbox input "true"
checkbox input "false"
click at [399, 178] on label "Entered in Premise" at bounding box center [386, 180] width 107 height 19
click at [344, 178] on input "Entered in Premise" at bounding box center [338, 175] width 11 height 11
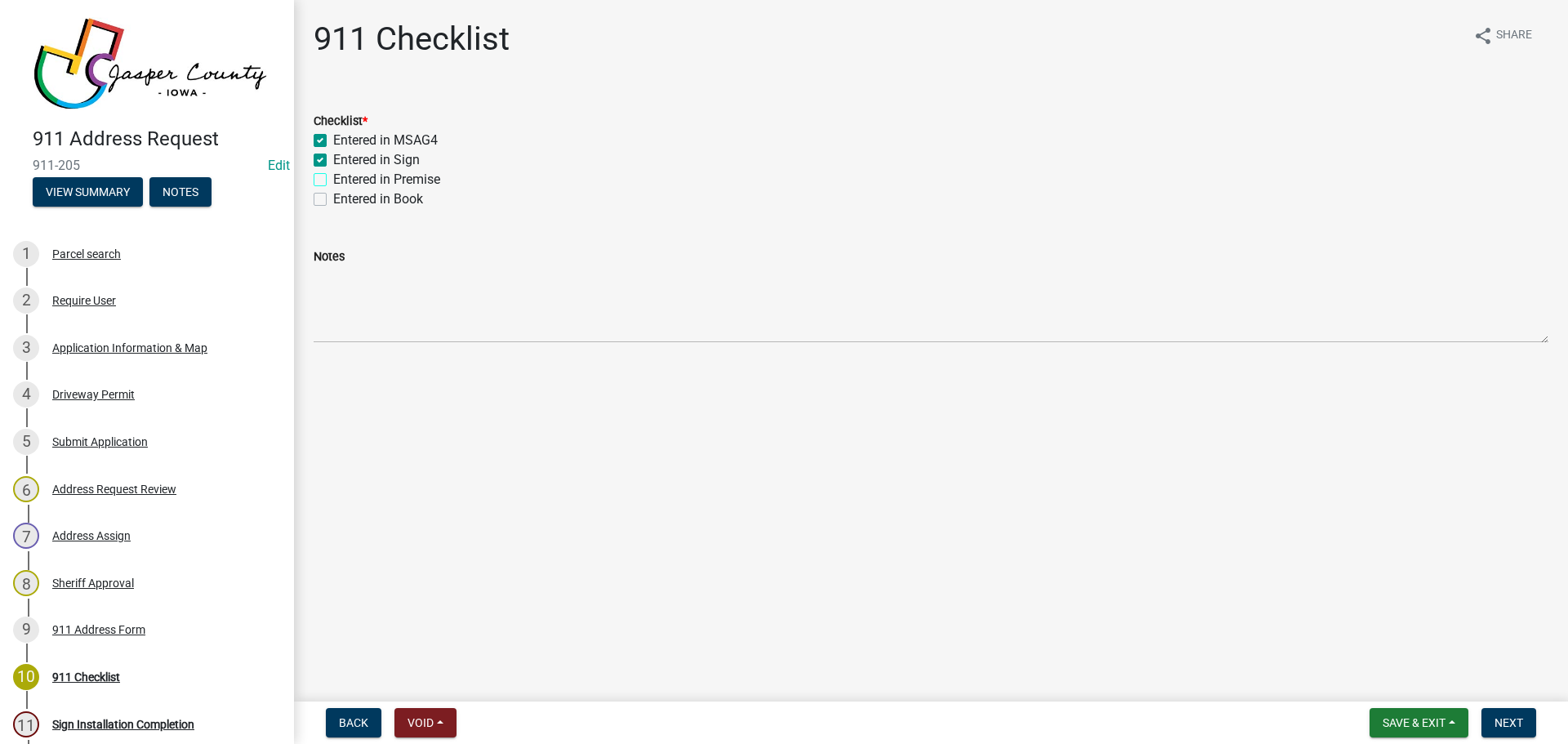
checkbox input "true"
click at [399, 199] on label "Entered in Book" at bounding box center [378, 199] width 90 height 19
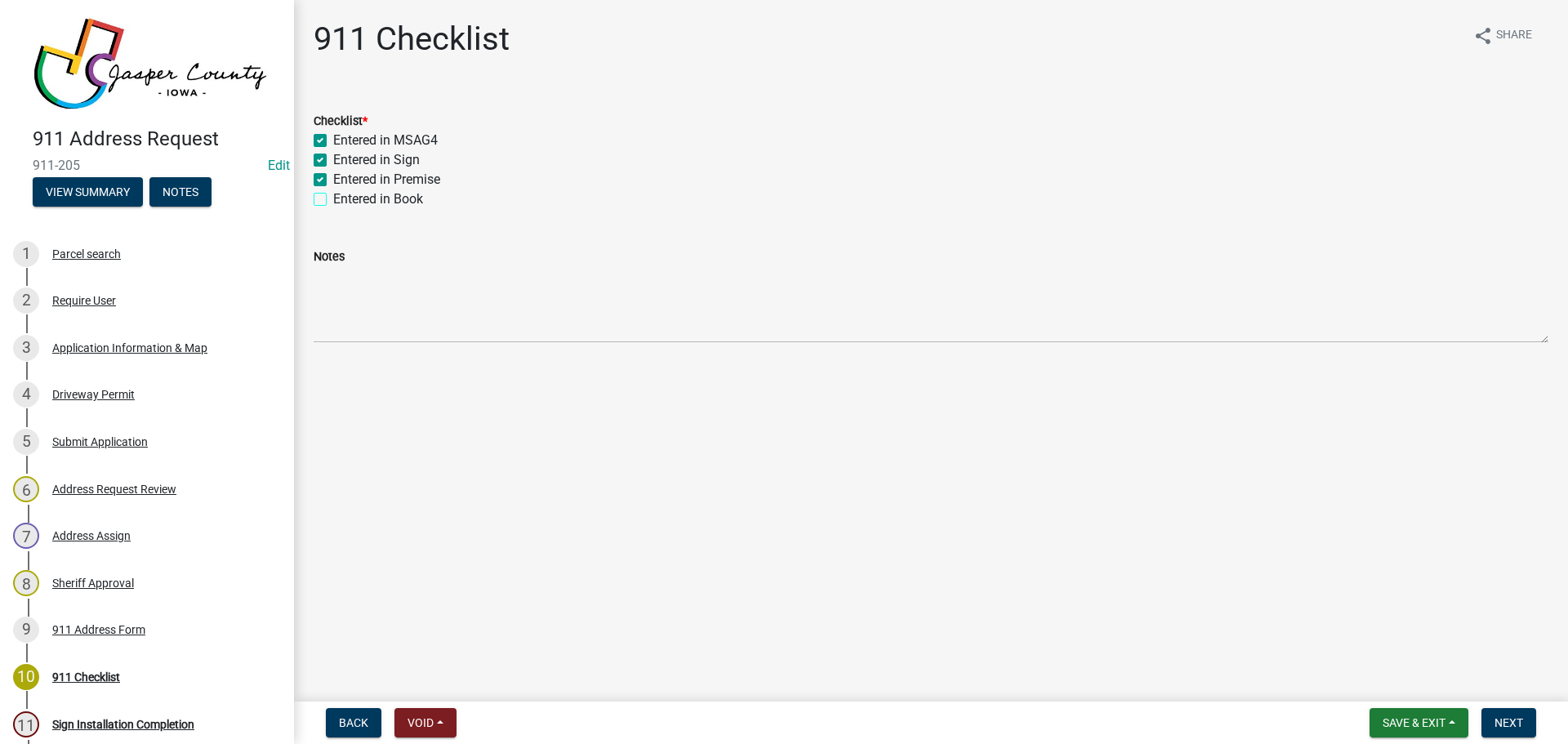
click at [344, 199] on input "Entered in Book" at bounding box center [338, 195] width 11 height 11
checkbox input "true"
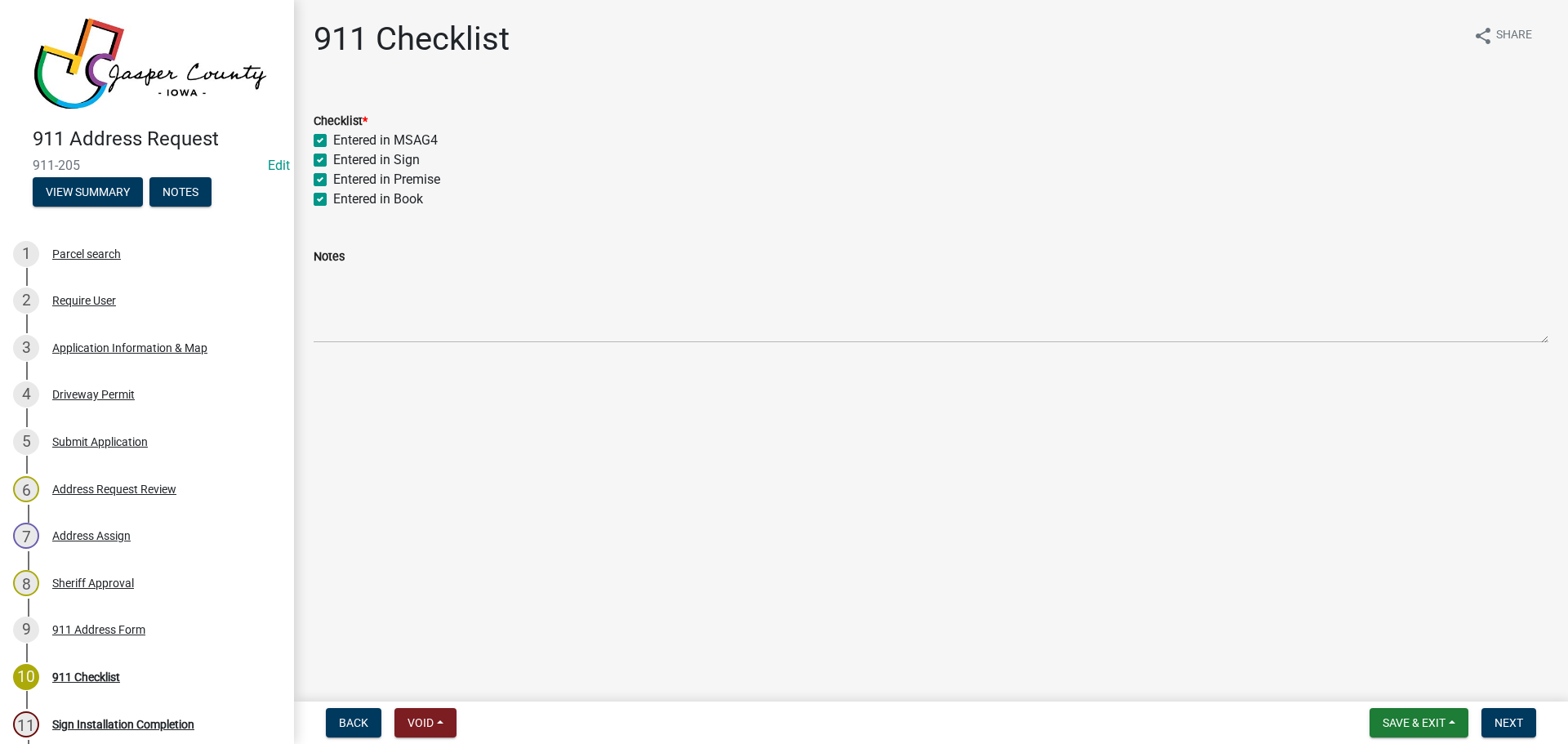
checkbox input "true"
click at [1504, 718] on span "Next" at bounding box center [1508, 722] width 28 height 13
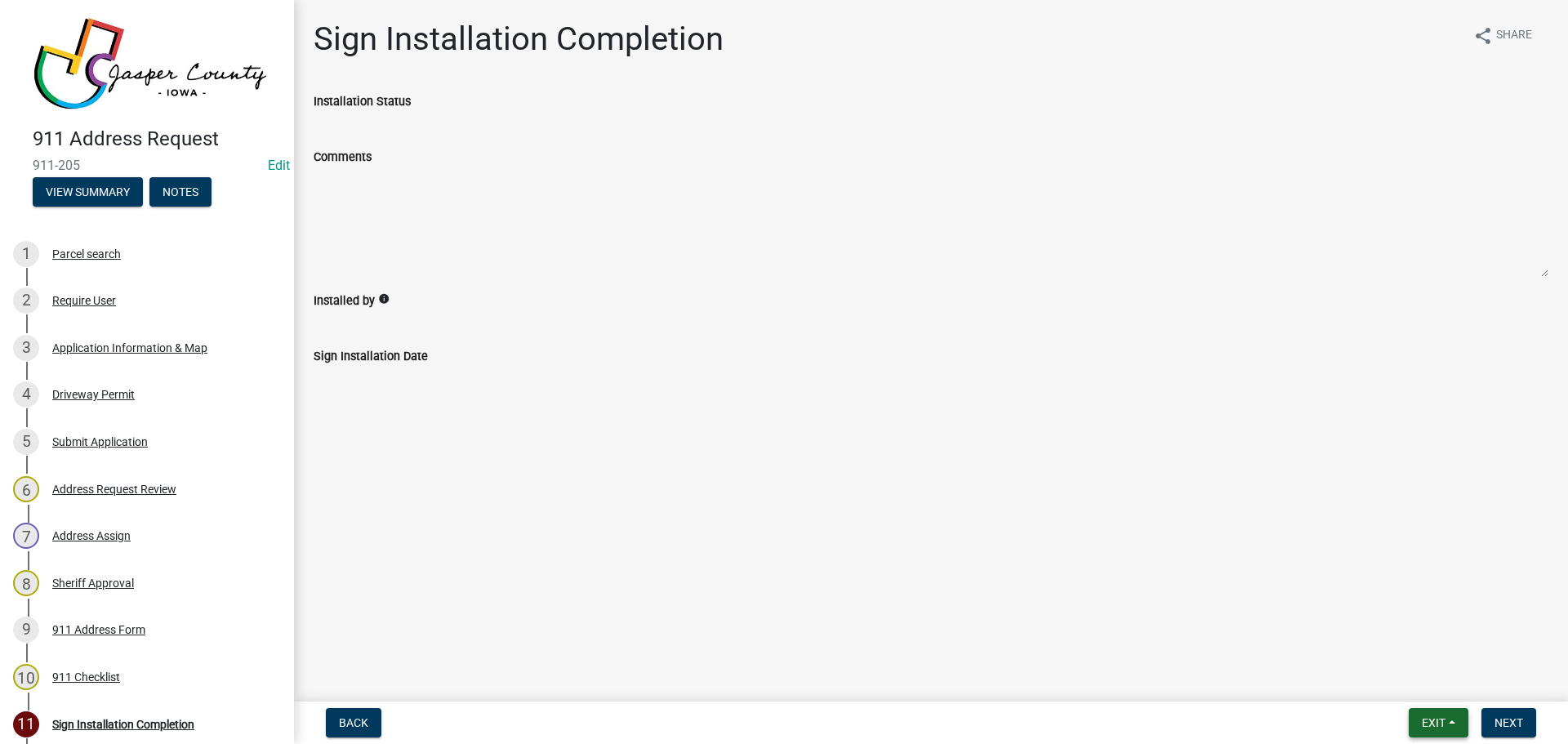
click at [1442, 725] on span "Exit" at bounding box center [1433, 722] width 24 height 13
click at [1438, 688] on button "Save & Exit" at bounding box center [1402, 680] width 130 height 39
